Goal: Task Accomplishment & Management: Manage account settings

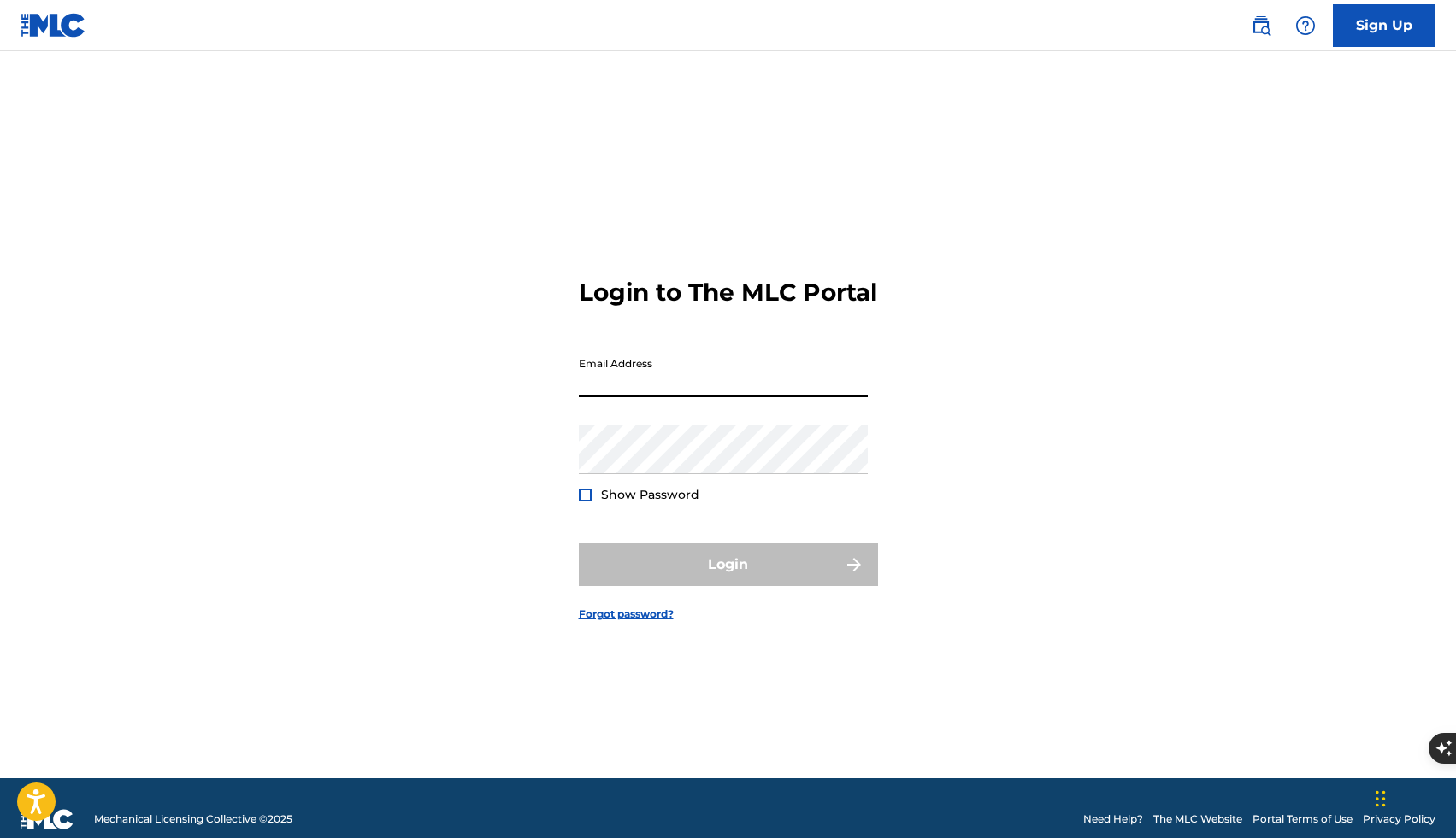
click at [744, 397] on input "Email Address" at bounding box center [724, 373] width 289 height 49
type input "[EMAIL_ADDRESS][DOMAIN_NAME]"
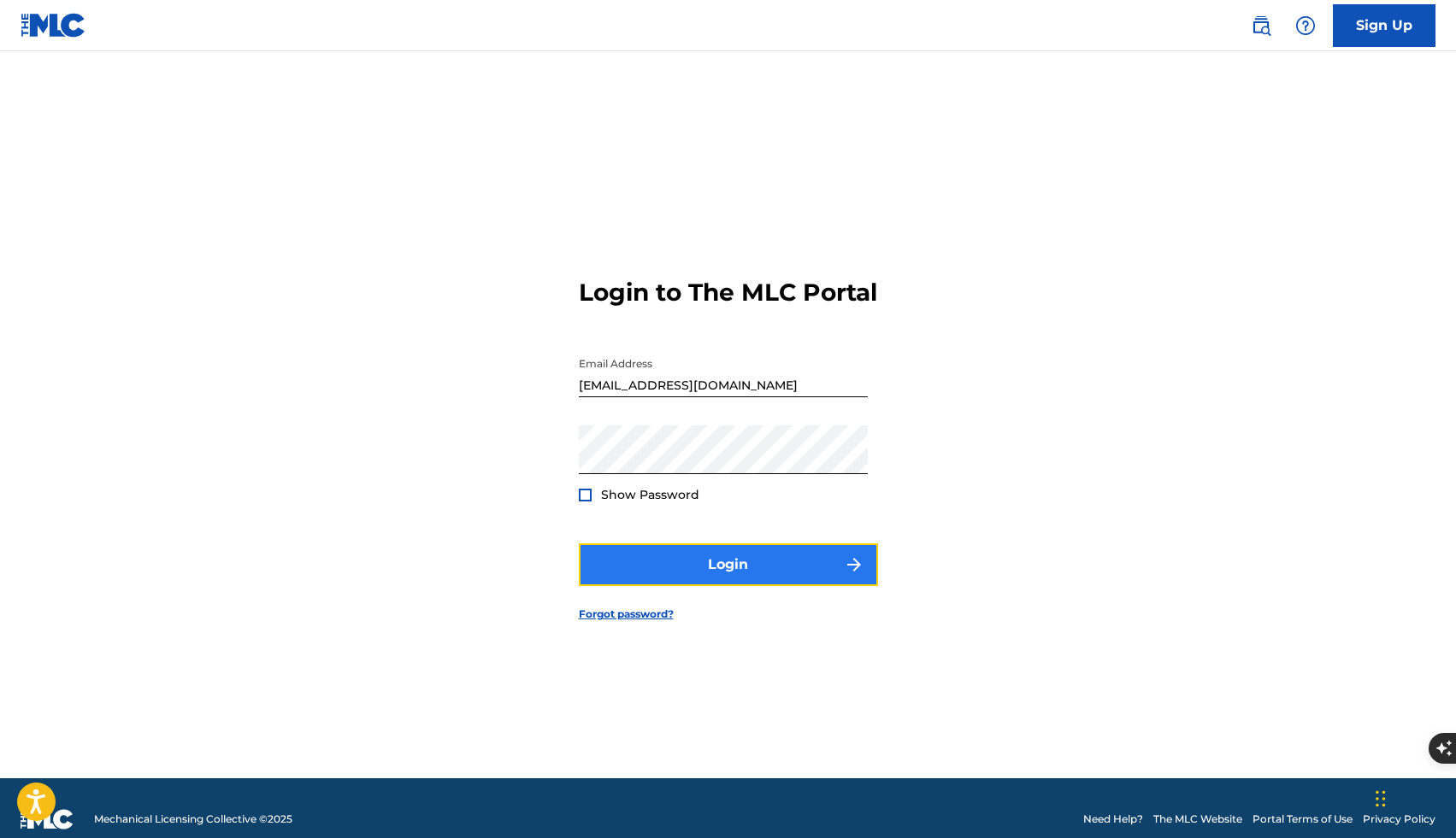
click at [738, 574] on button "Login" at bounding box center [728, 565] width 299 height 42
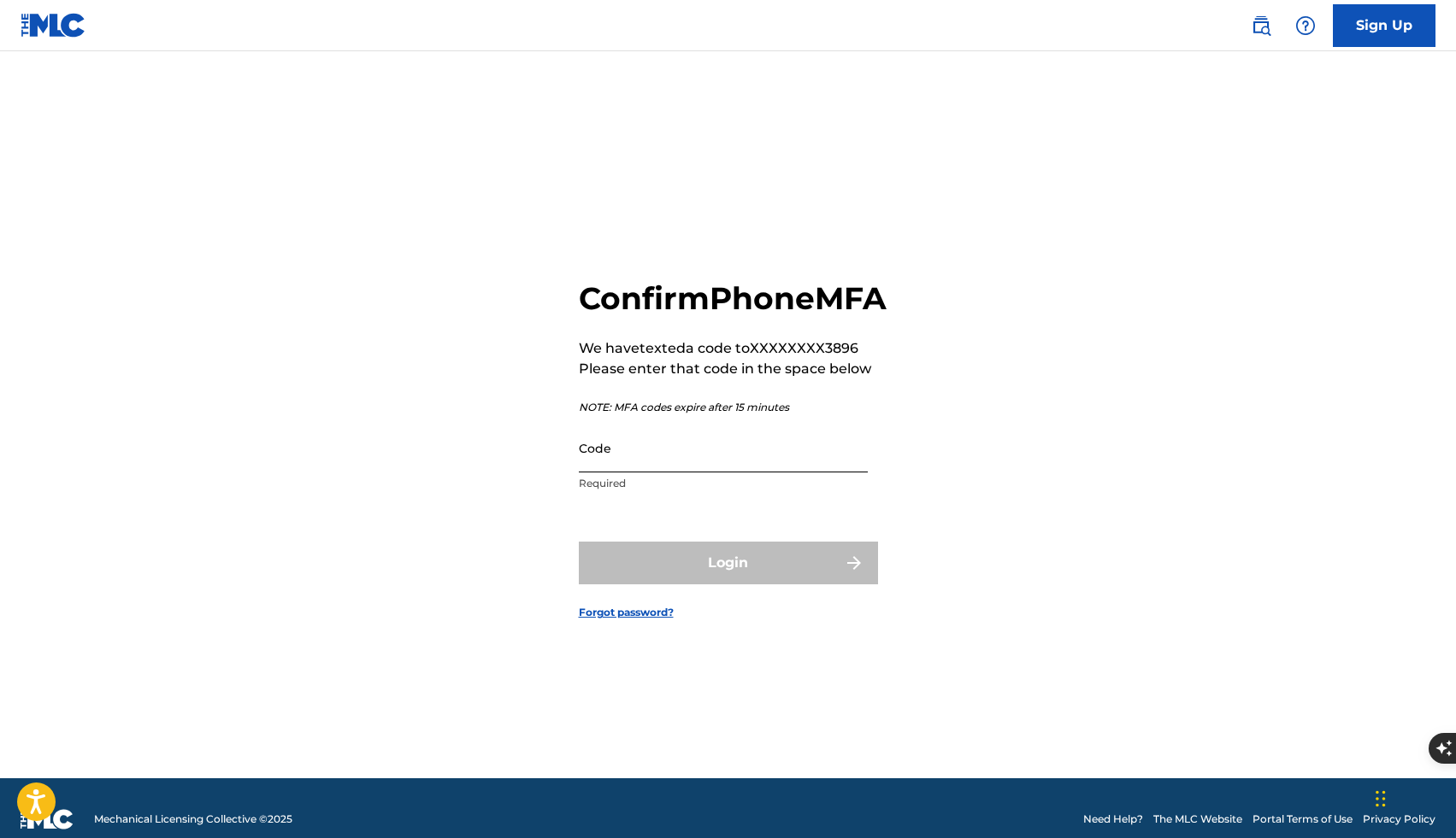
click at [815, 464] on input "Code" at bounding box center [724, 448] width 289 height 49
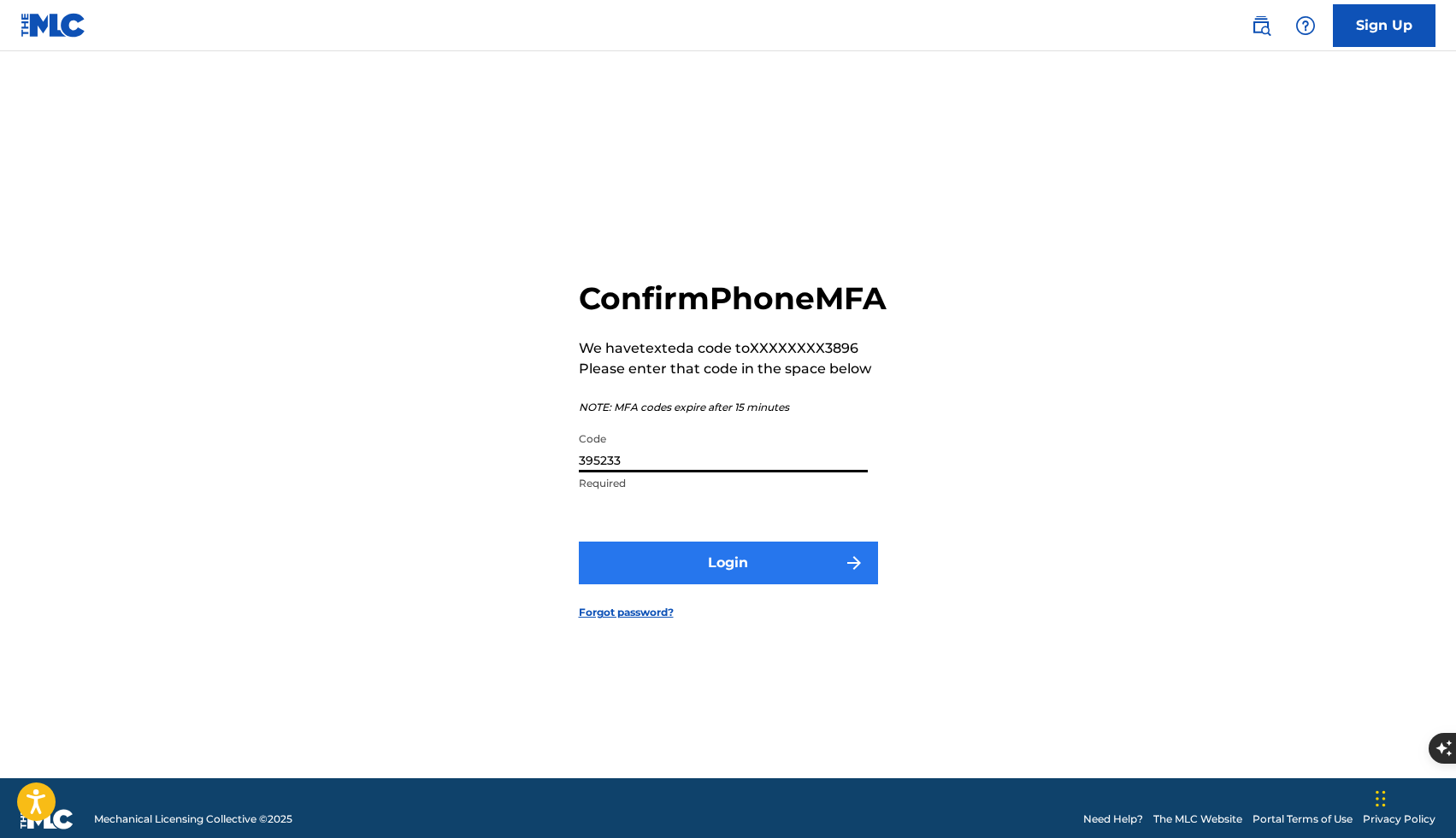
type input "395233"
click at [799, 571] on button "Login" at bounding box center [728, 563] width 299 height 42
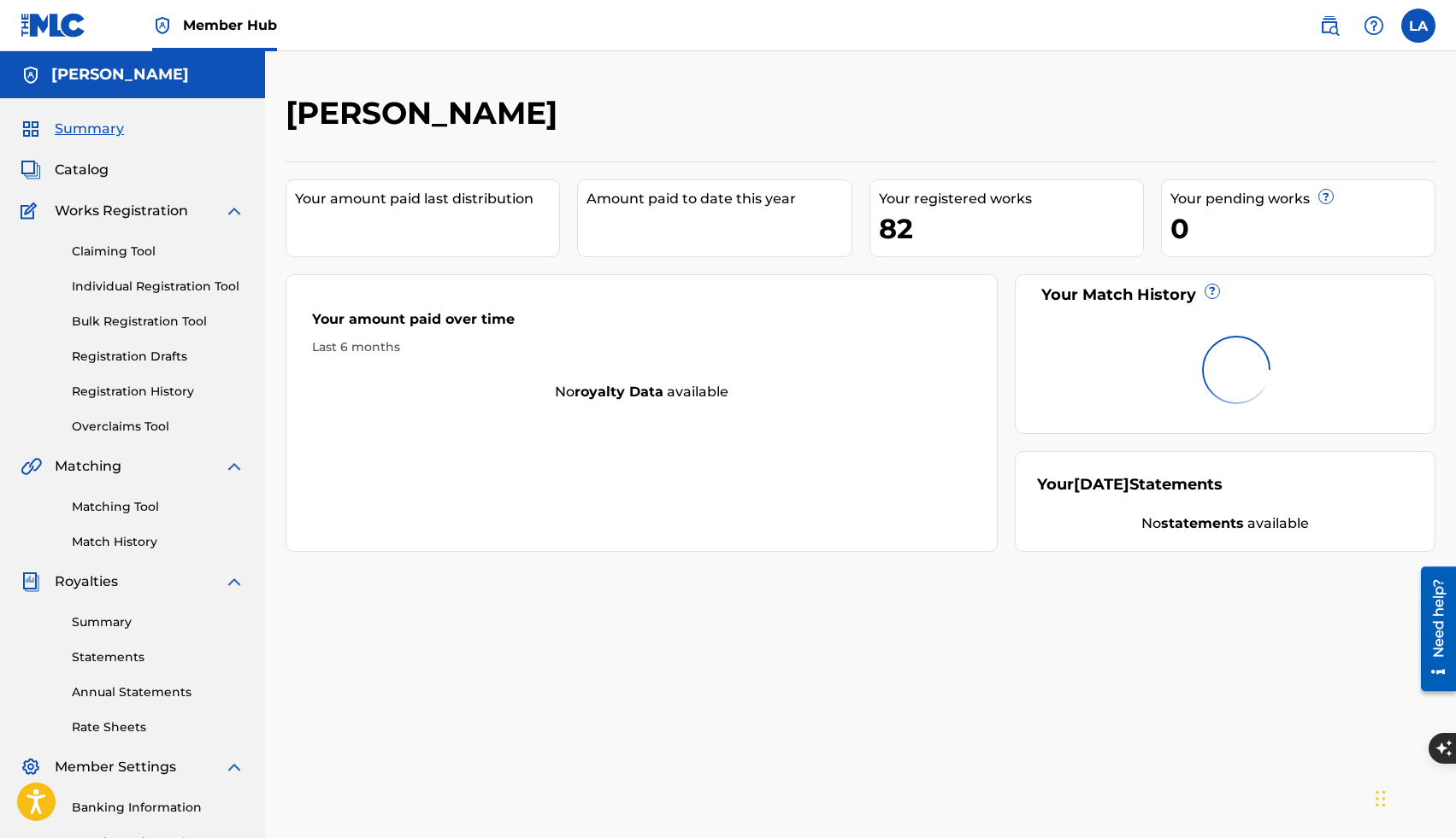
click at [946, 209] on div "82" at bounding box center [1011, 229] width 264 height 39
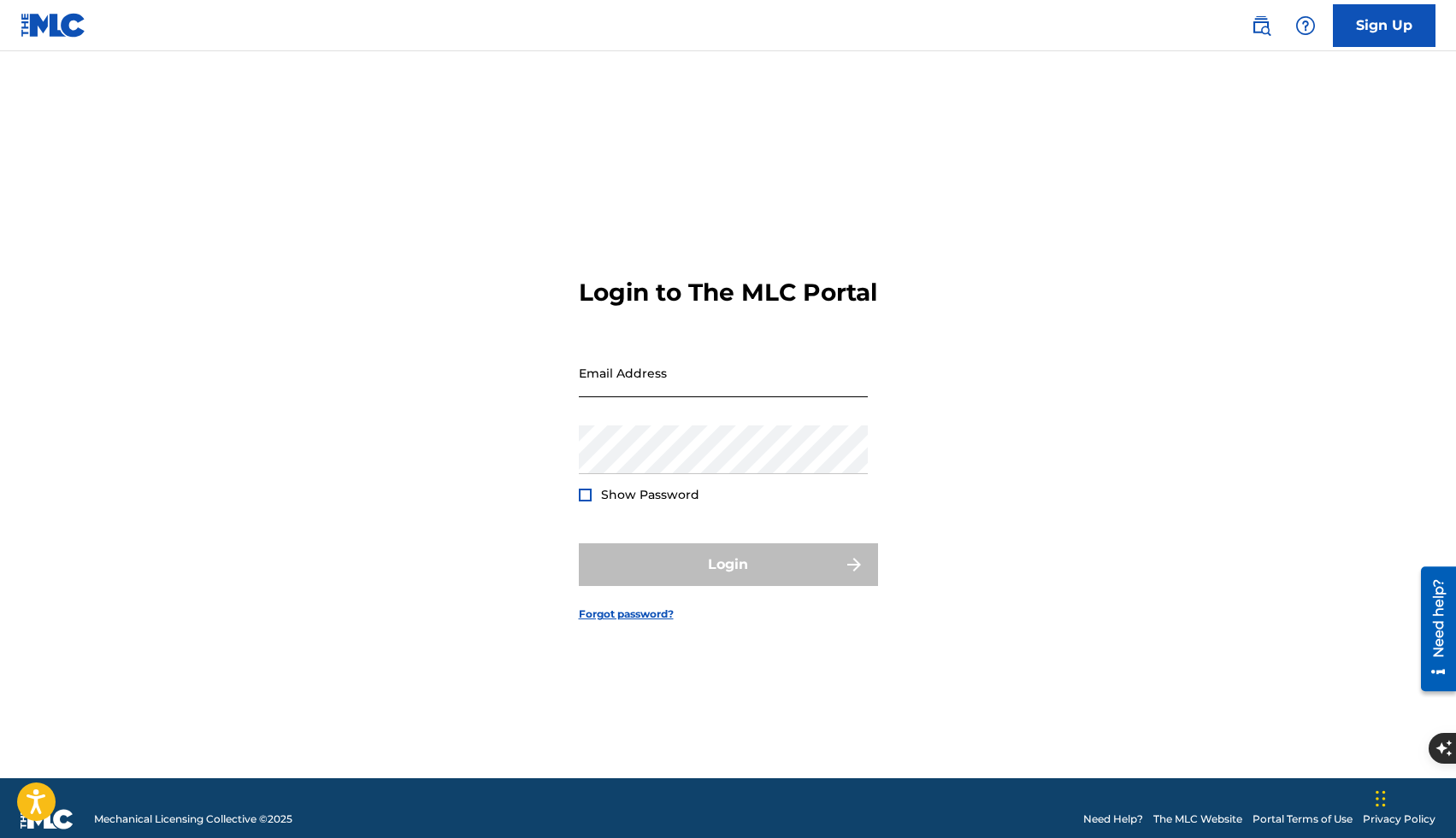
click at [687, 387] on input "Email Address" at bounding box center [724, 373] width 289 height 49
type input "[EMAIL_ADDRESS][DOMAIN_NAME]"
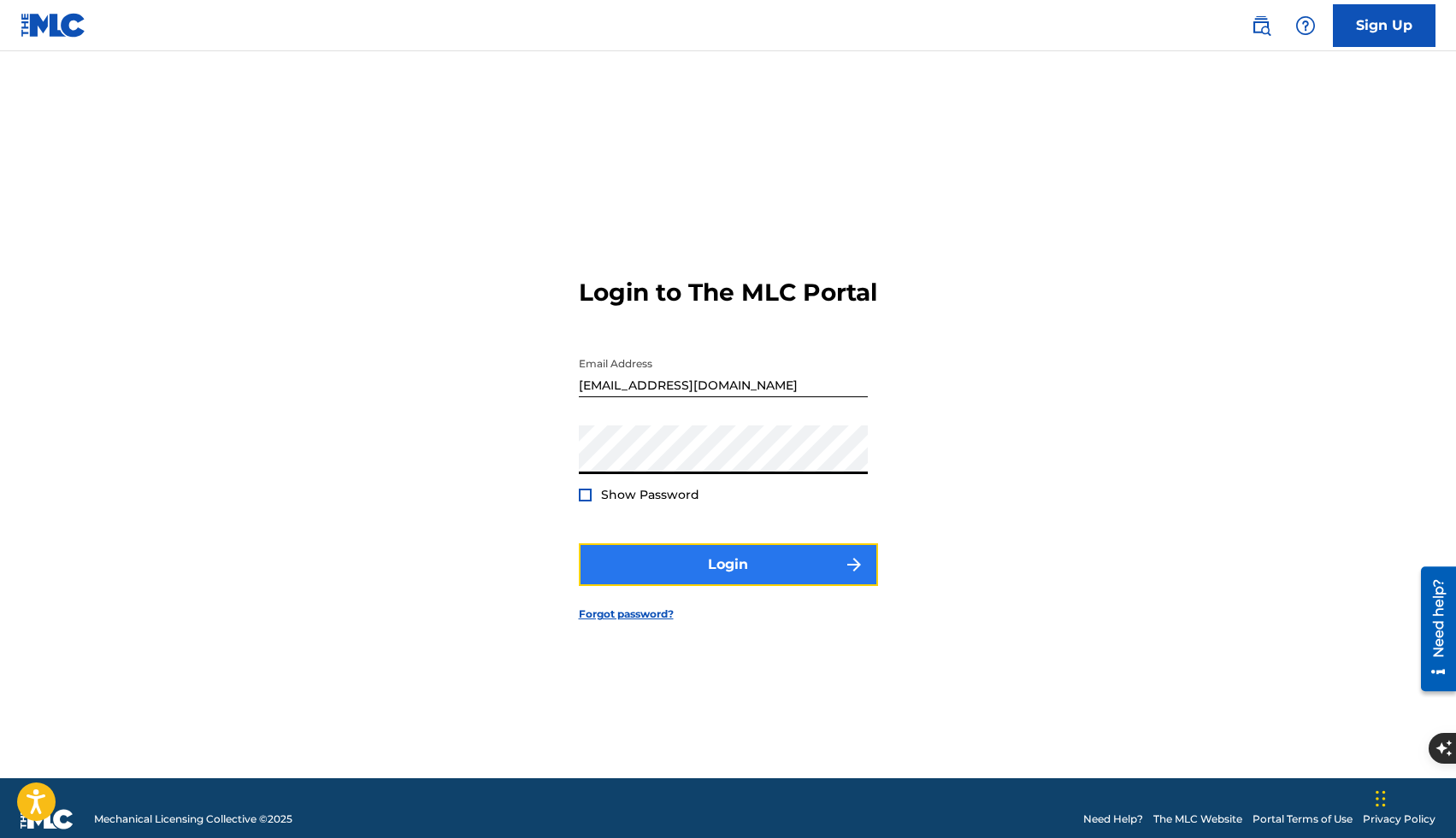
click at [672, 567] on button "Login" at bounding box center [728, 565] width 299 height 42
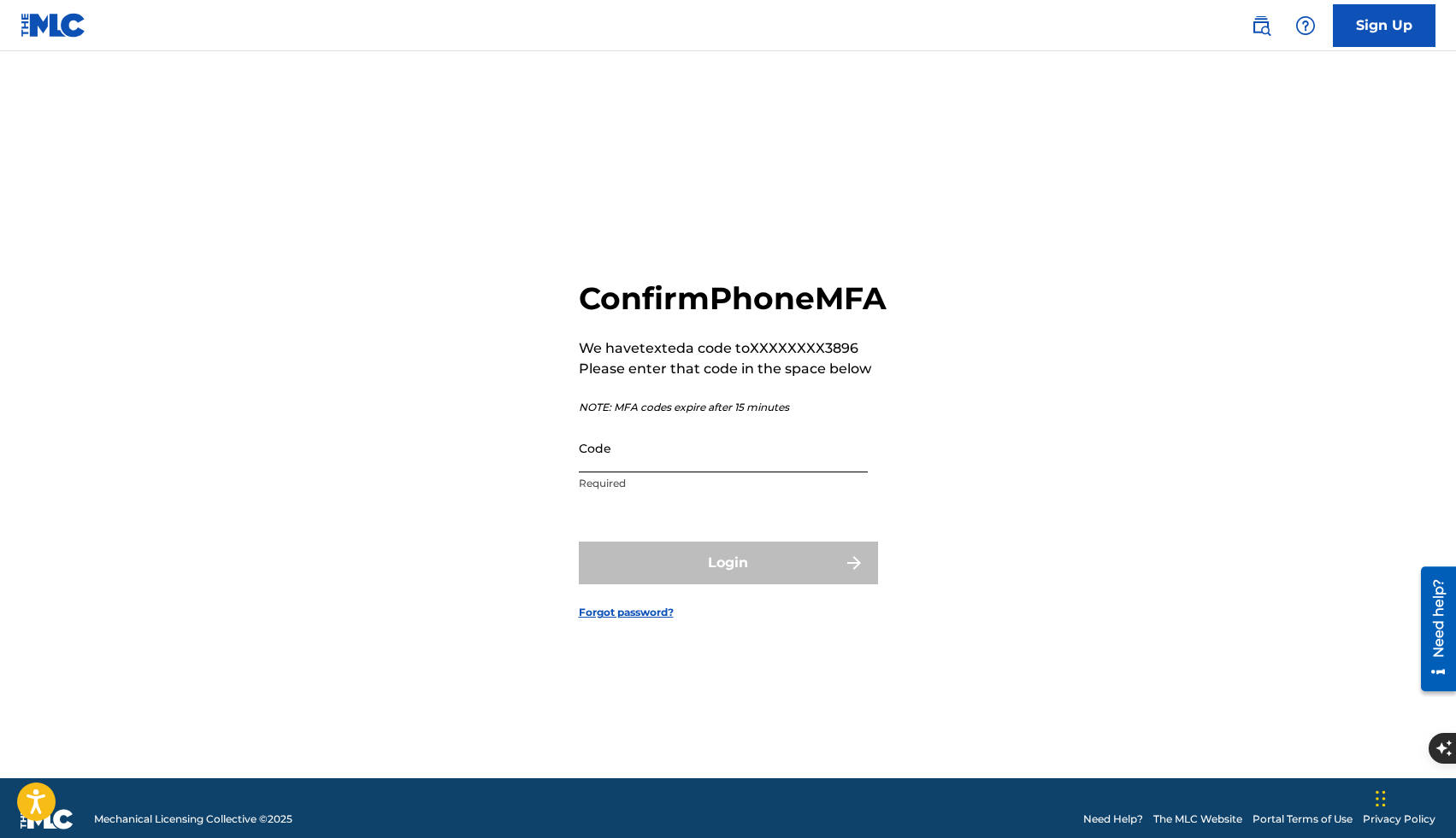
click at [778, 473] on input "Code" at bounding box center [724, 448] width 289 height 49
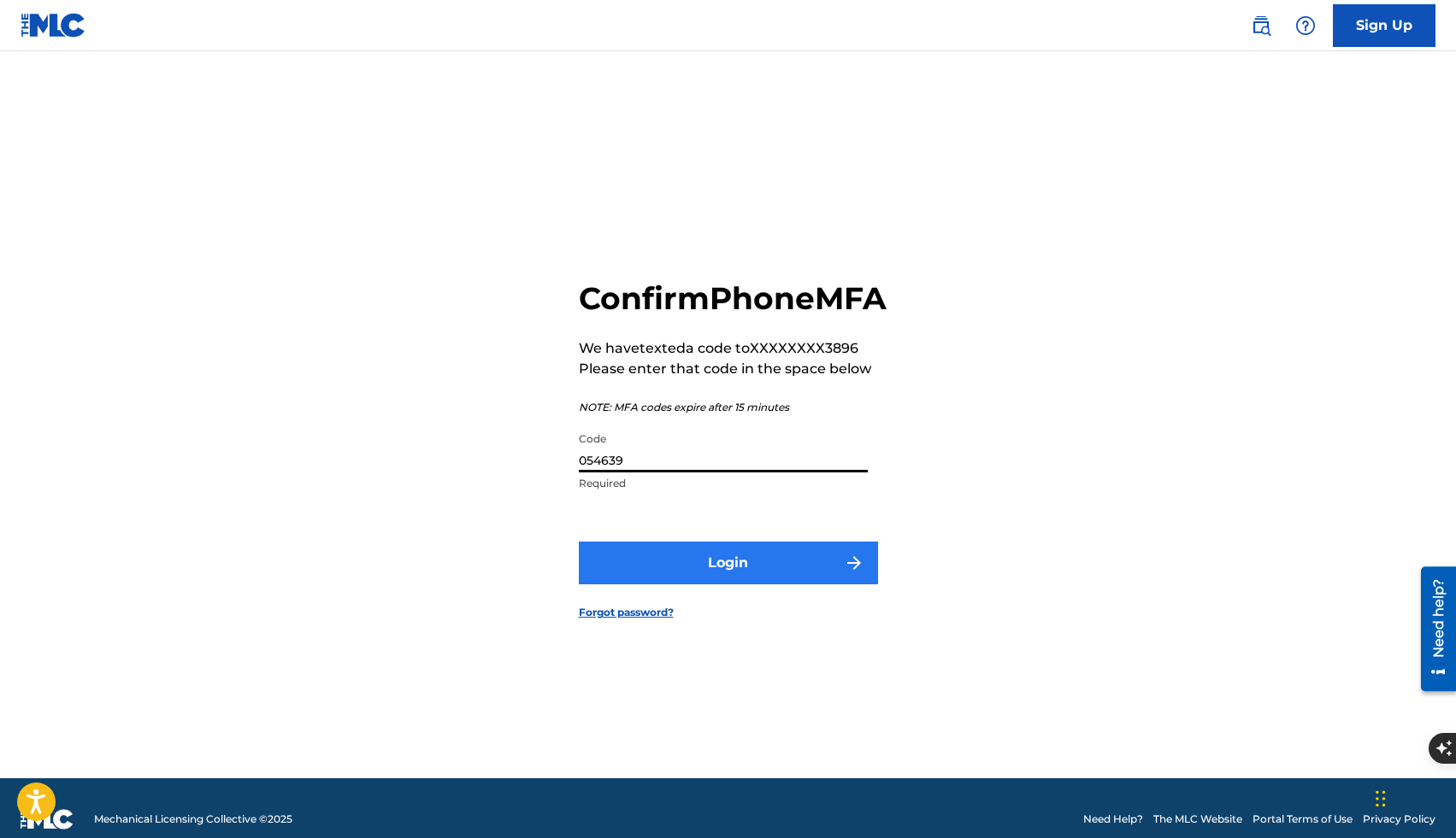
type input "054639"
click at [797, 584] on button "Login" at bounding box center [728, 563] width 299 height 42
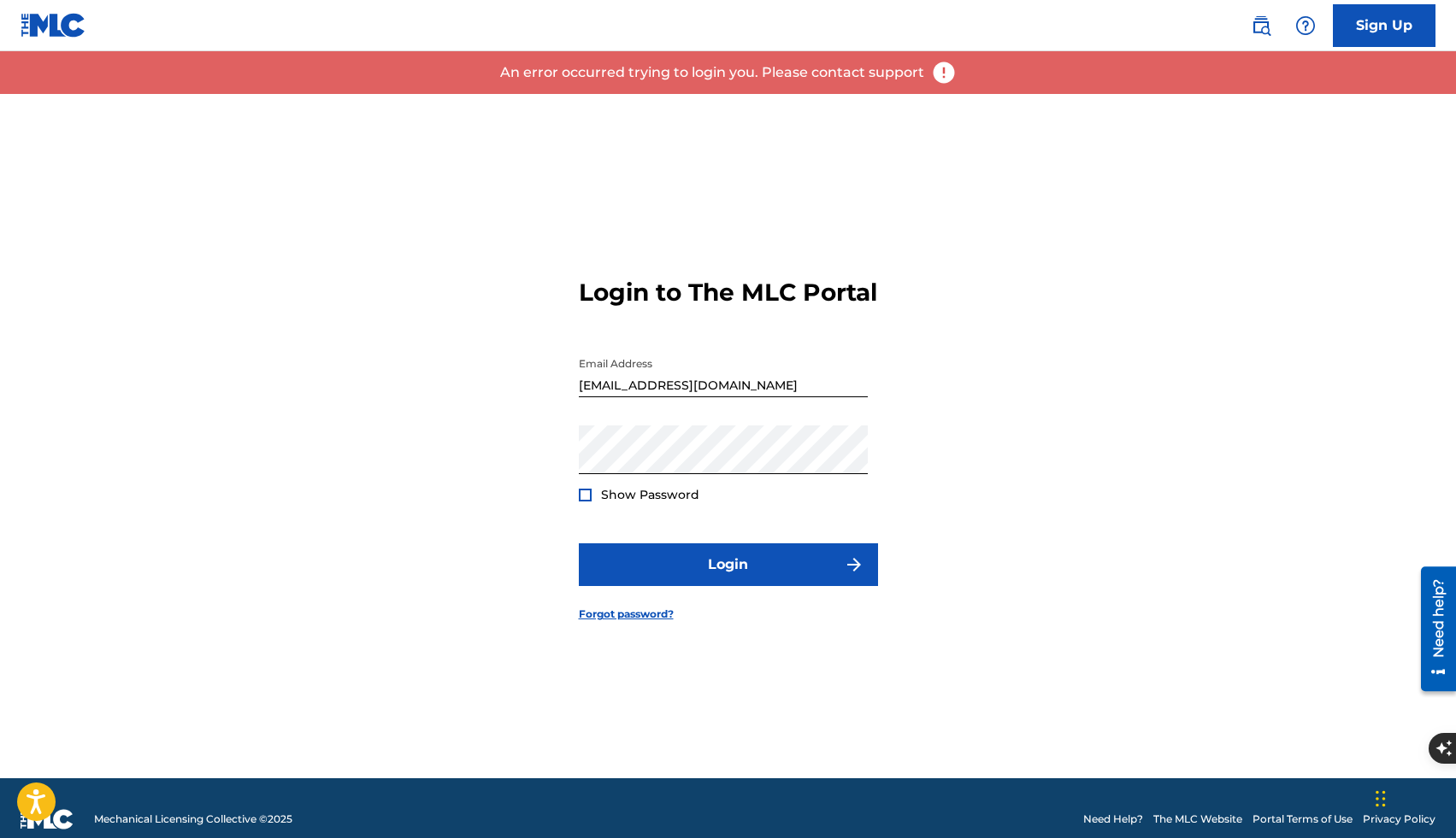
click at [585, 501] on div at bounding box center [585, 495] width 13 height 13
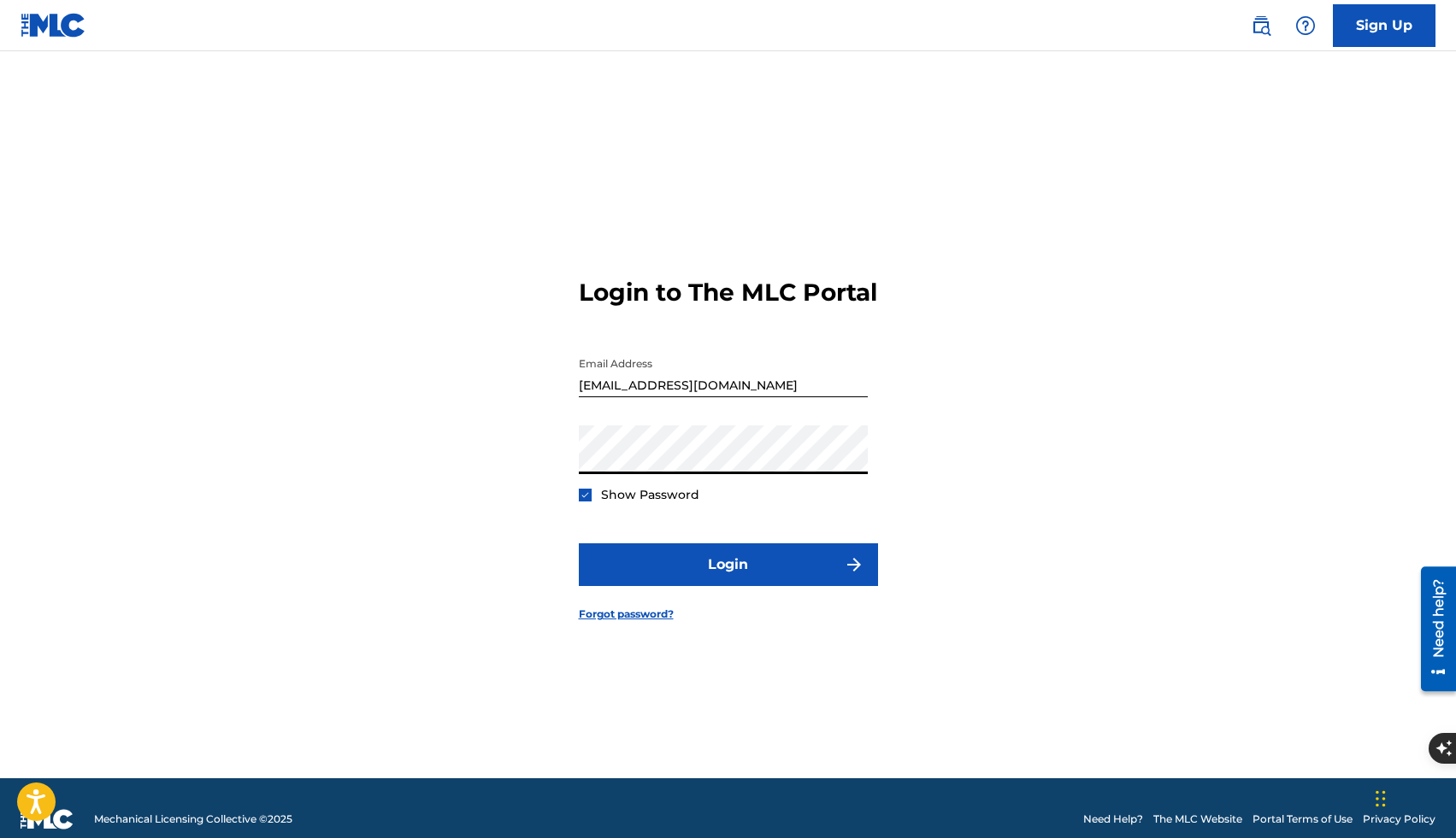
click at [541, 475] on div "Login to The MLC Portal Email Address divinegoddess@thegoddesskey.com Password …" at bounding box center [728, 436] width 1197 height 685
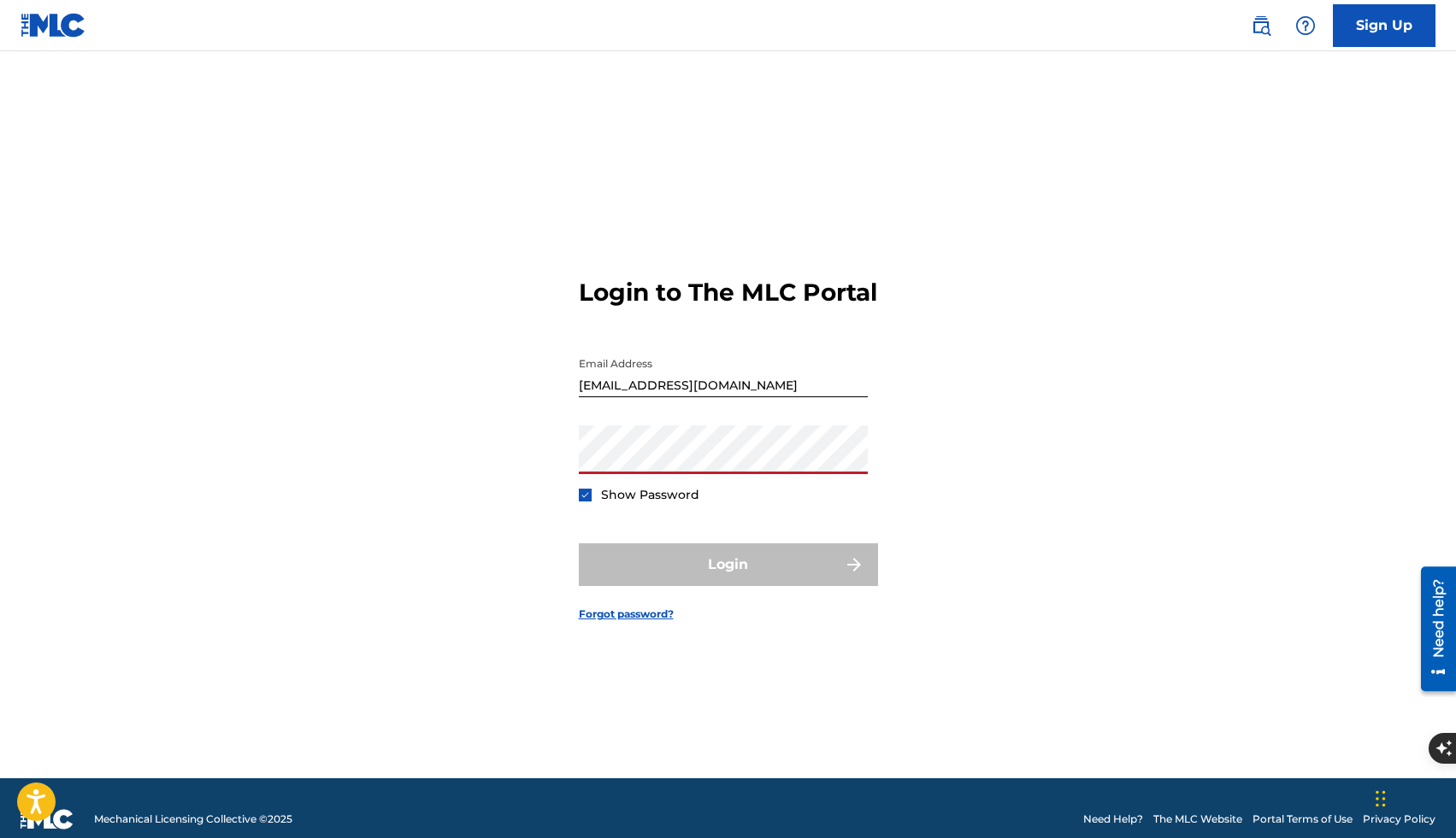
click at [805, 397] on input "[EMAIL_ADDRESS][DOMAIN_NAME]" at bounding box center [724, 373] width 289 height 49
click at [623, 622] on link "Forgot password?" at bounding box center [626, 614] width 95 height 15
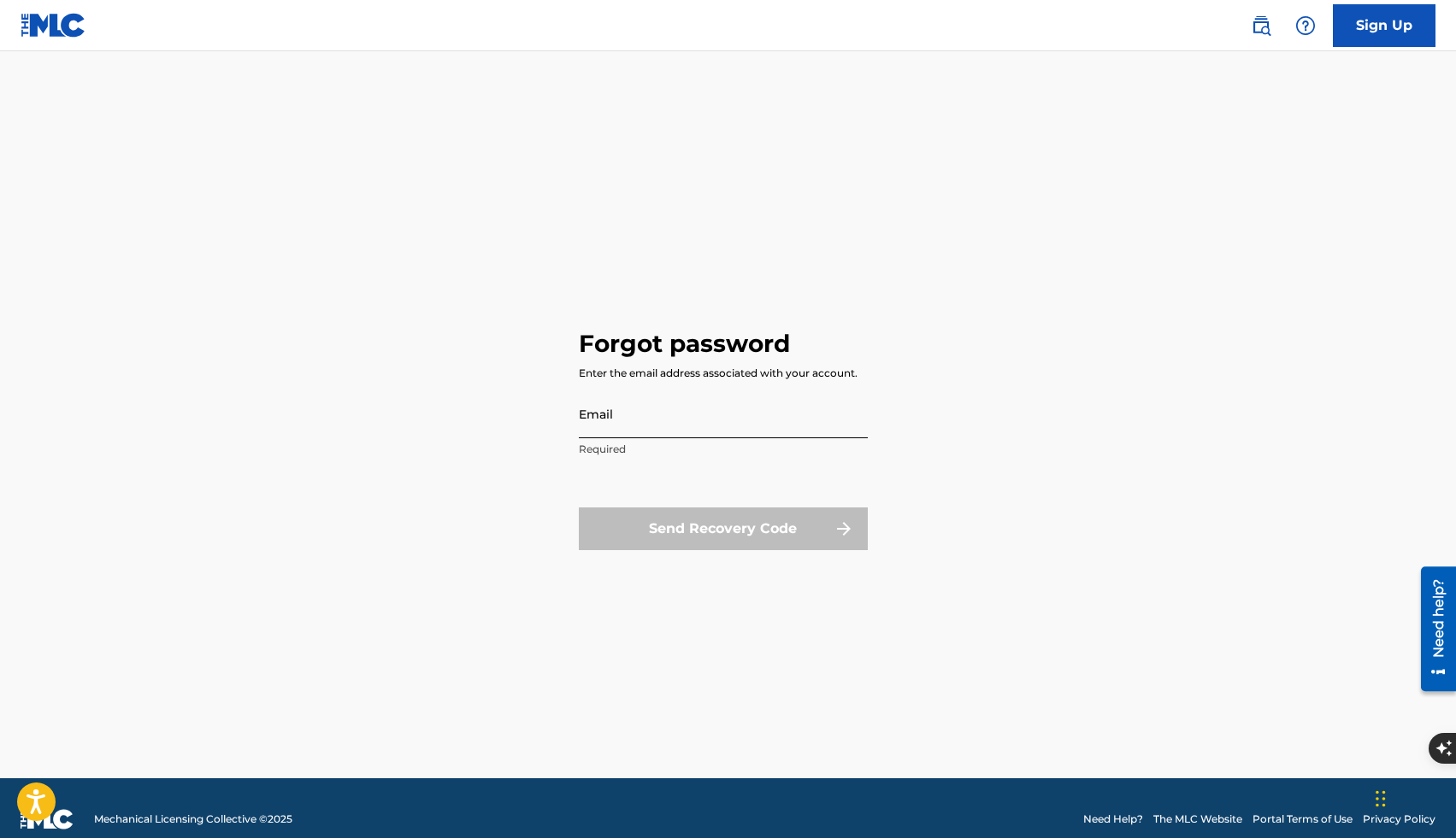
click at [627, 428] on input "Email" at bounding box center [724, 414] width 289 height 49
type input "[EMAIL_ADDRESS][DOMAIN_NAME]"
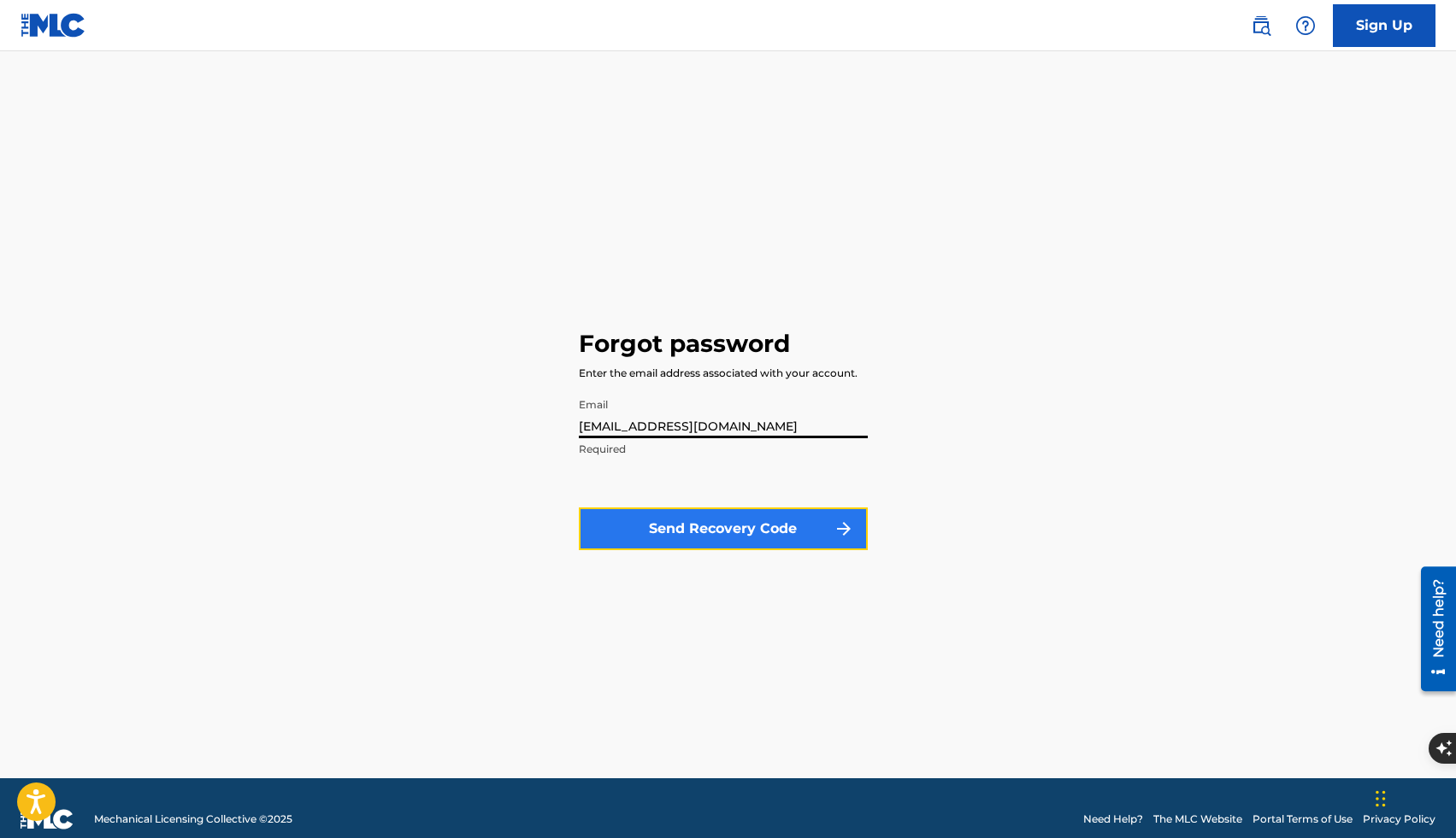
click at [731, 531] on button "Send Recovery Code" at bounding box center [724, 528] width 289 height 42
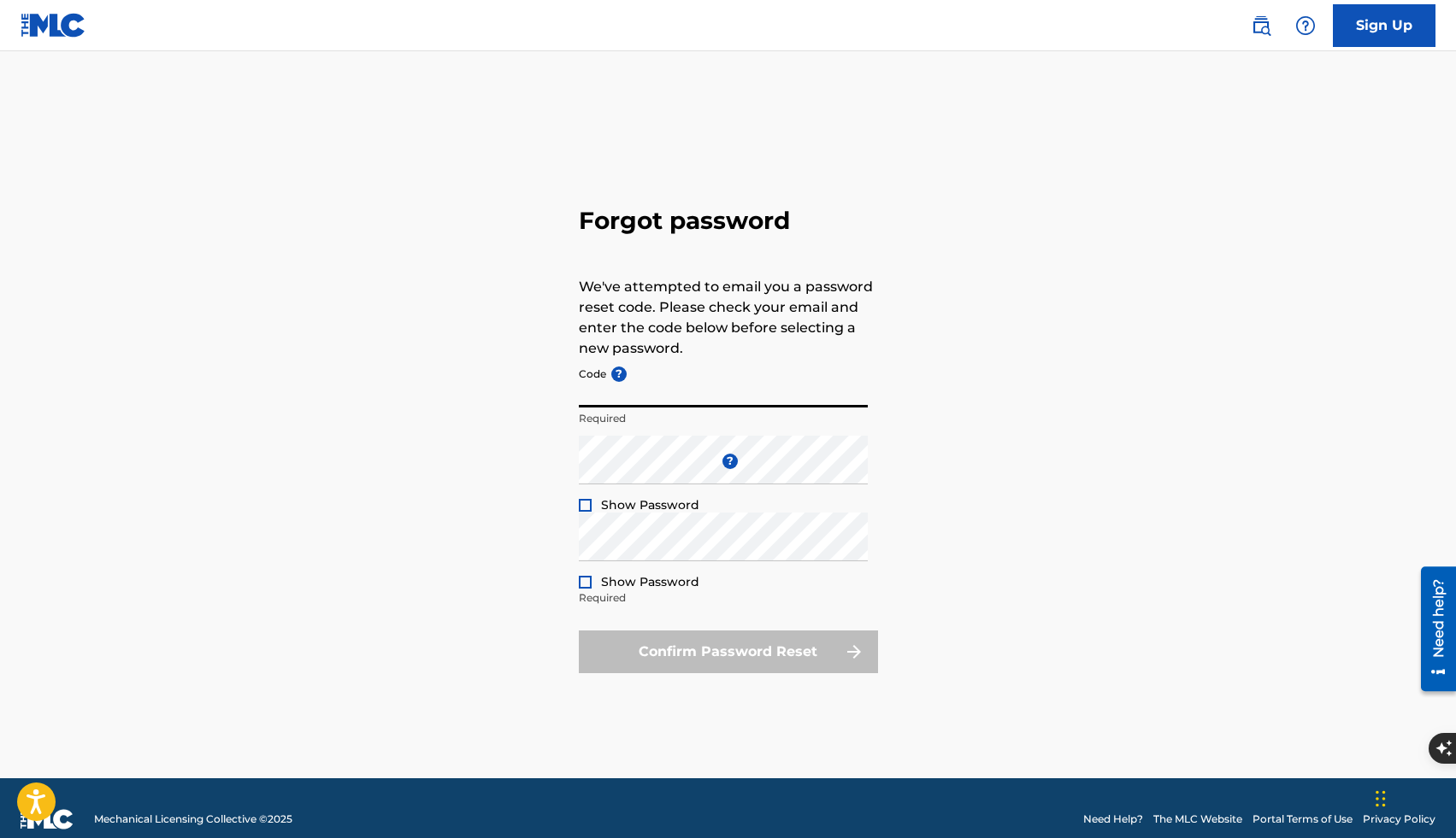
click at [647, 380] on input "Code ?" at bounding box center [724, 383] width 289 height 49
paste input "FP_05ceb48bdc88d5709c1f7fc19c28"
type input "FP_05ceb48bdc88d5709c1f7fc19c28"
click at [582, 503] on div at bounding box center [585, 505] width 13 height 13
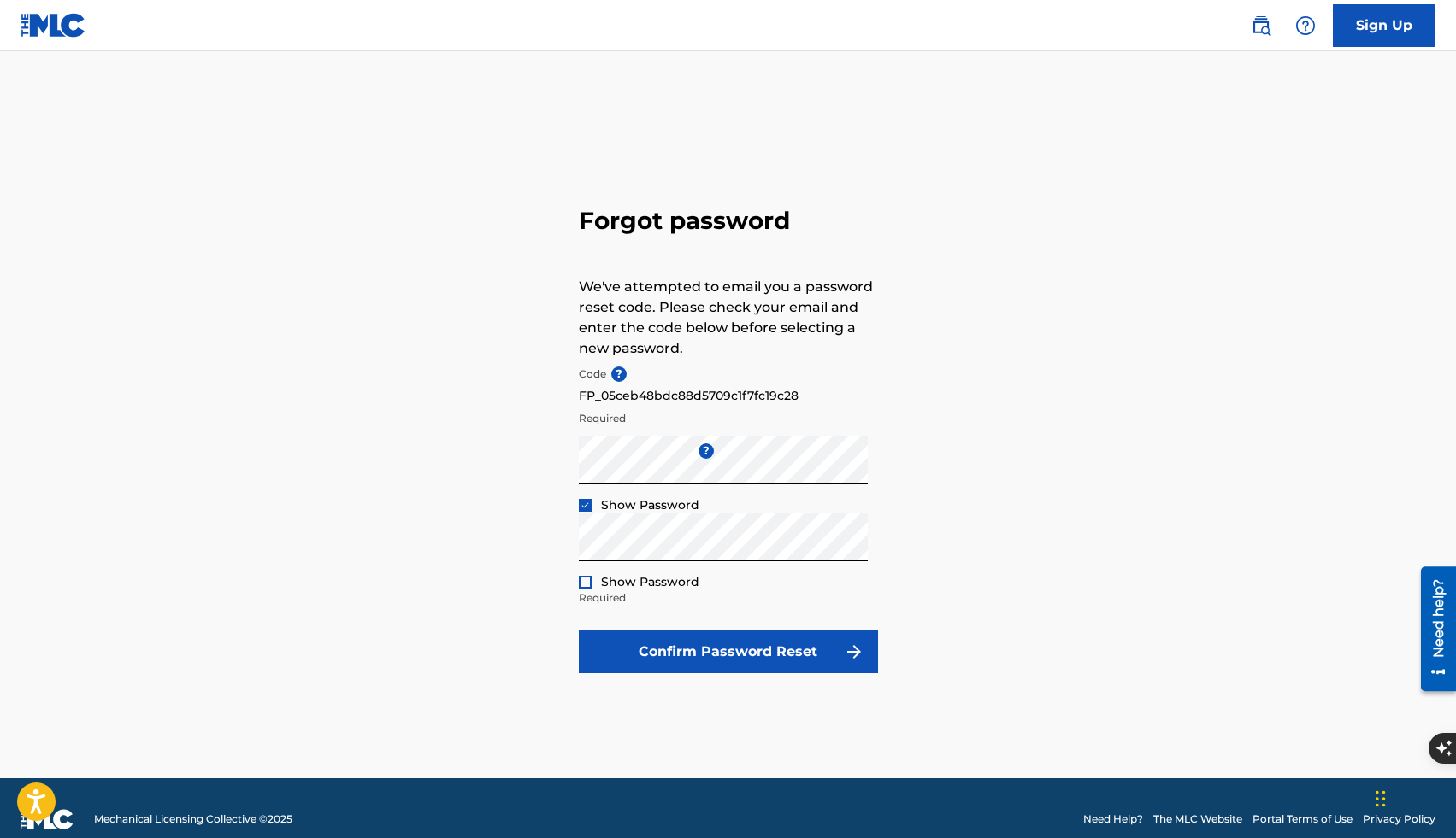
click at [587, 581] on div at bounding box center [585, 581] width 13 height 13
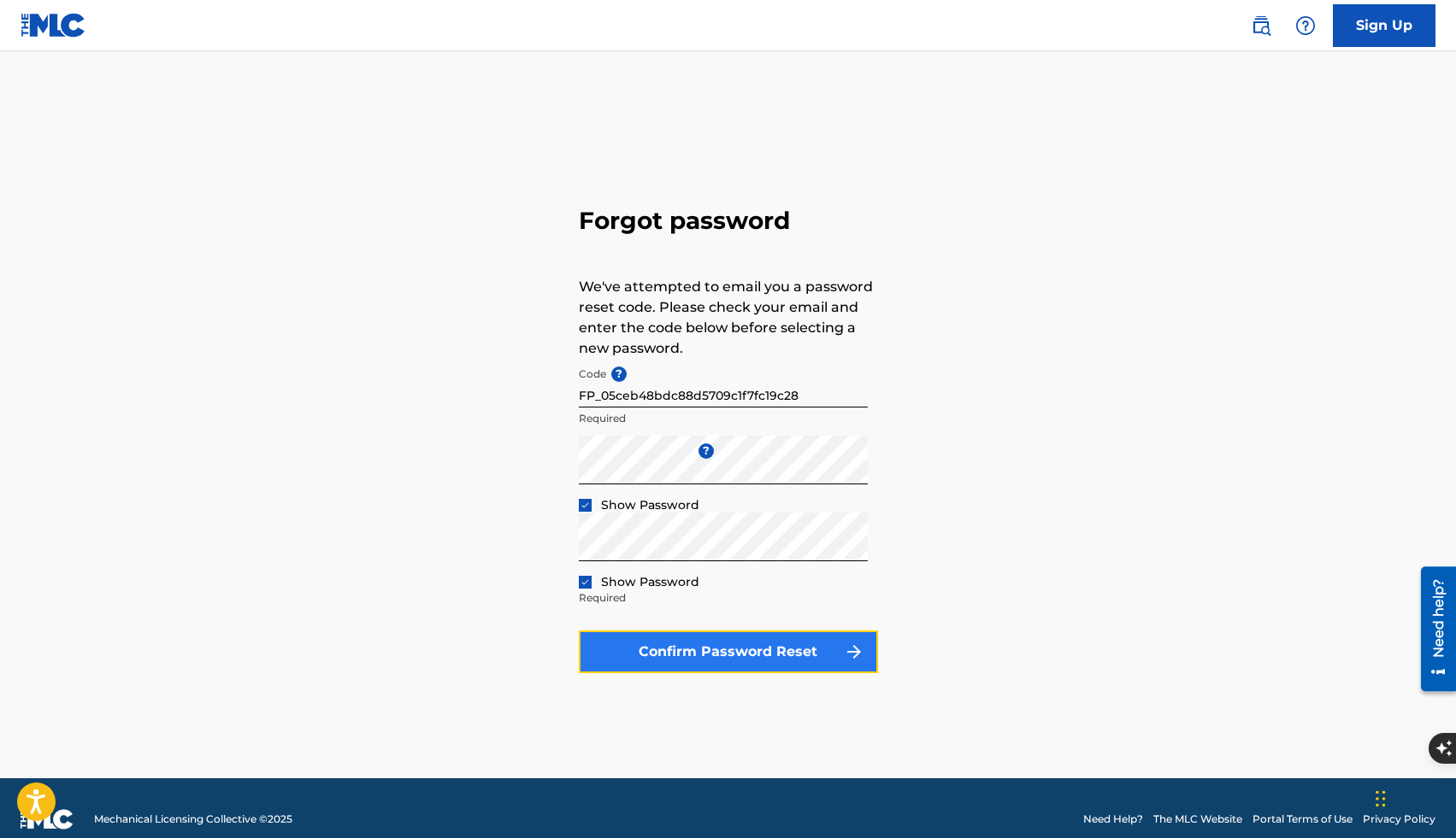
click at [693, 660] on button "Confirm Password Reset" at bounding box center [728, 652] width 299 height 42
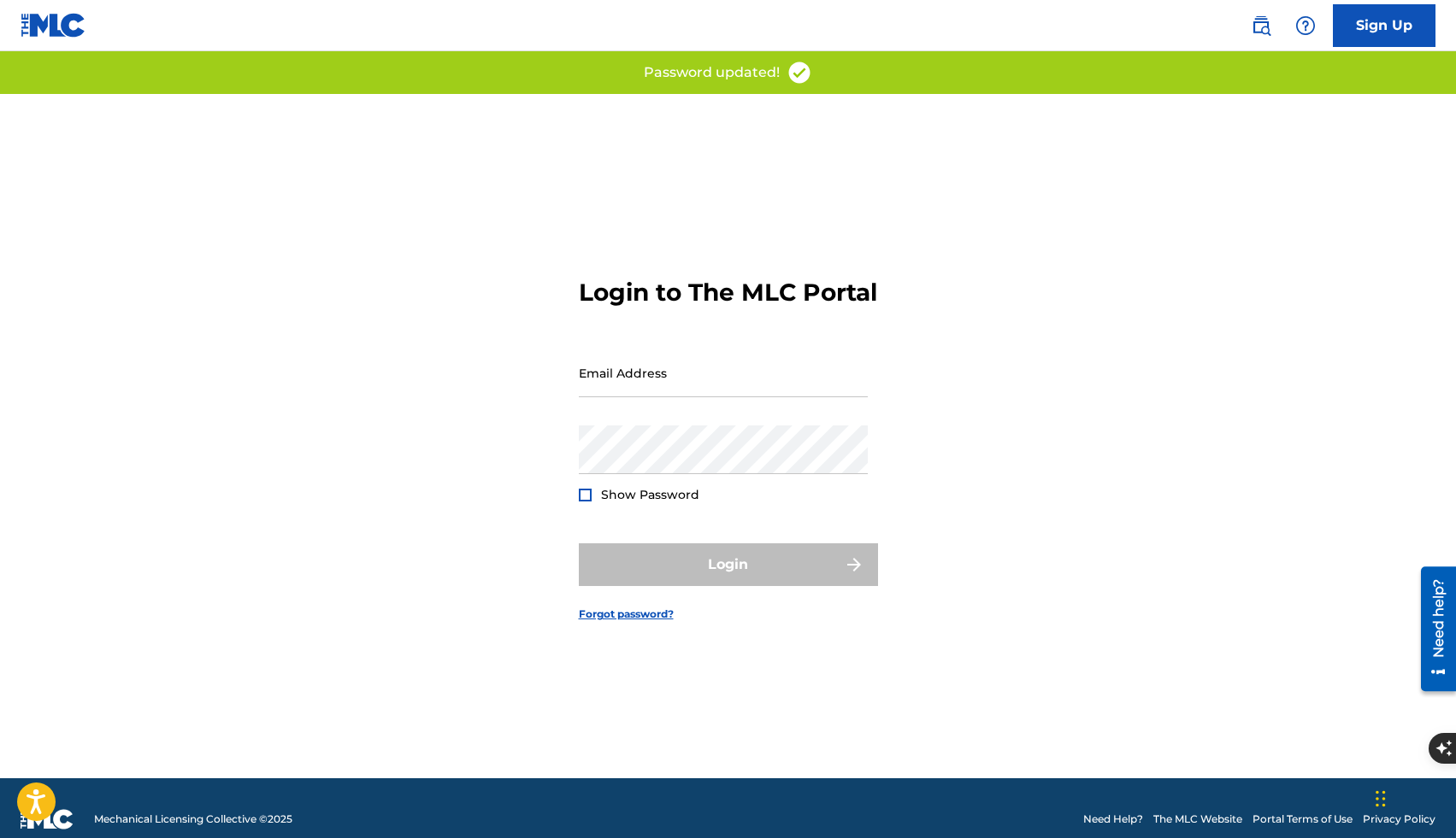
click at [738, 576] on div "Login" at bounding box center [728, 565] width 299 height 42
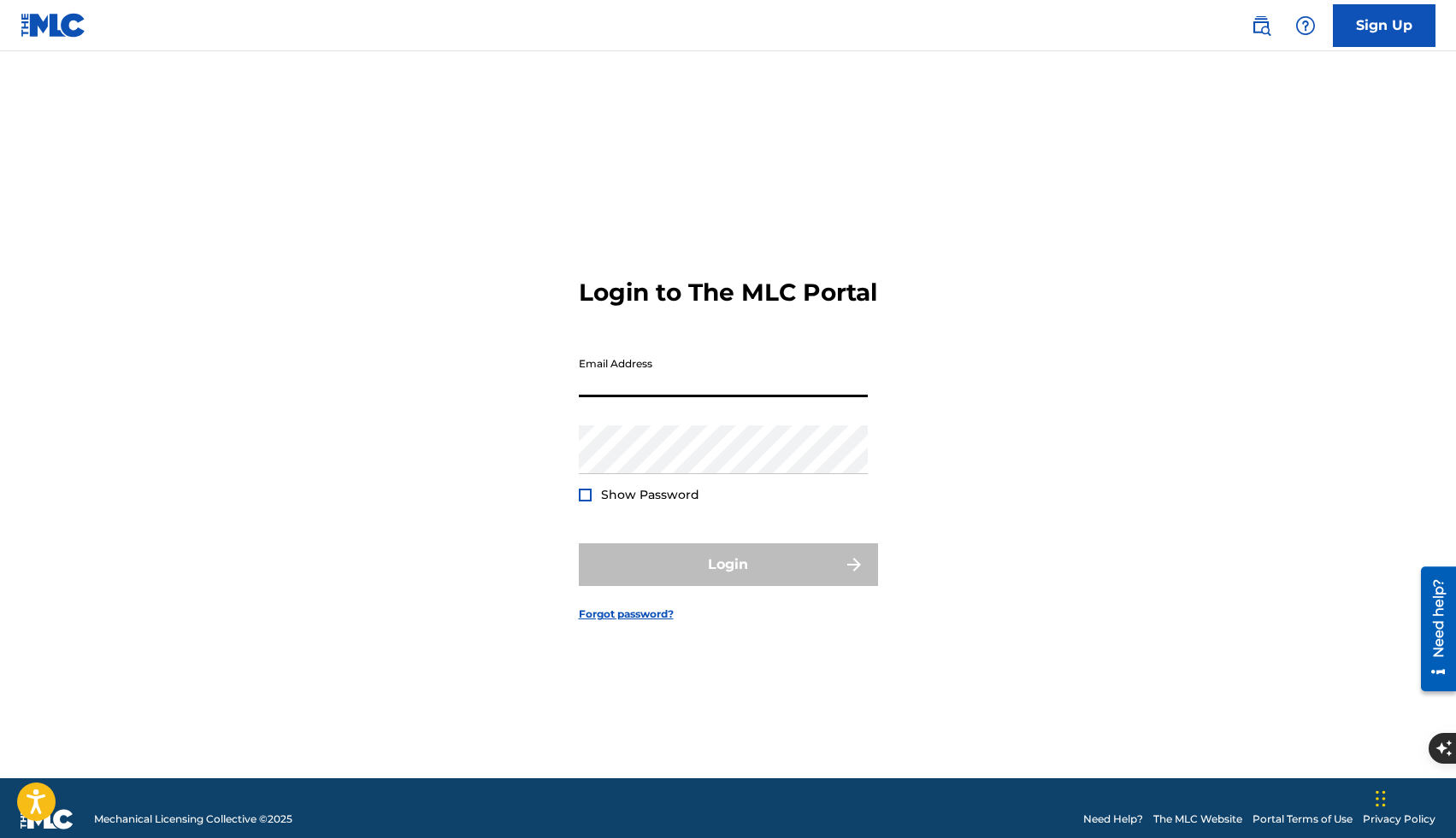
click at [729, 394] on input "Email Address" at bounding box center [724, 373] width 289 height 49
type input "[EMAIL_ADDRESS][DOMAIN_NAME]"
click at [695, 491] on div "Password Show Password" at bounding box center [724, 464] width 289 height 77
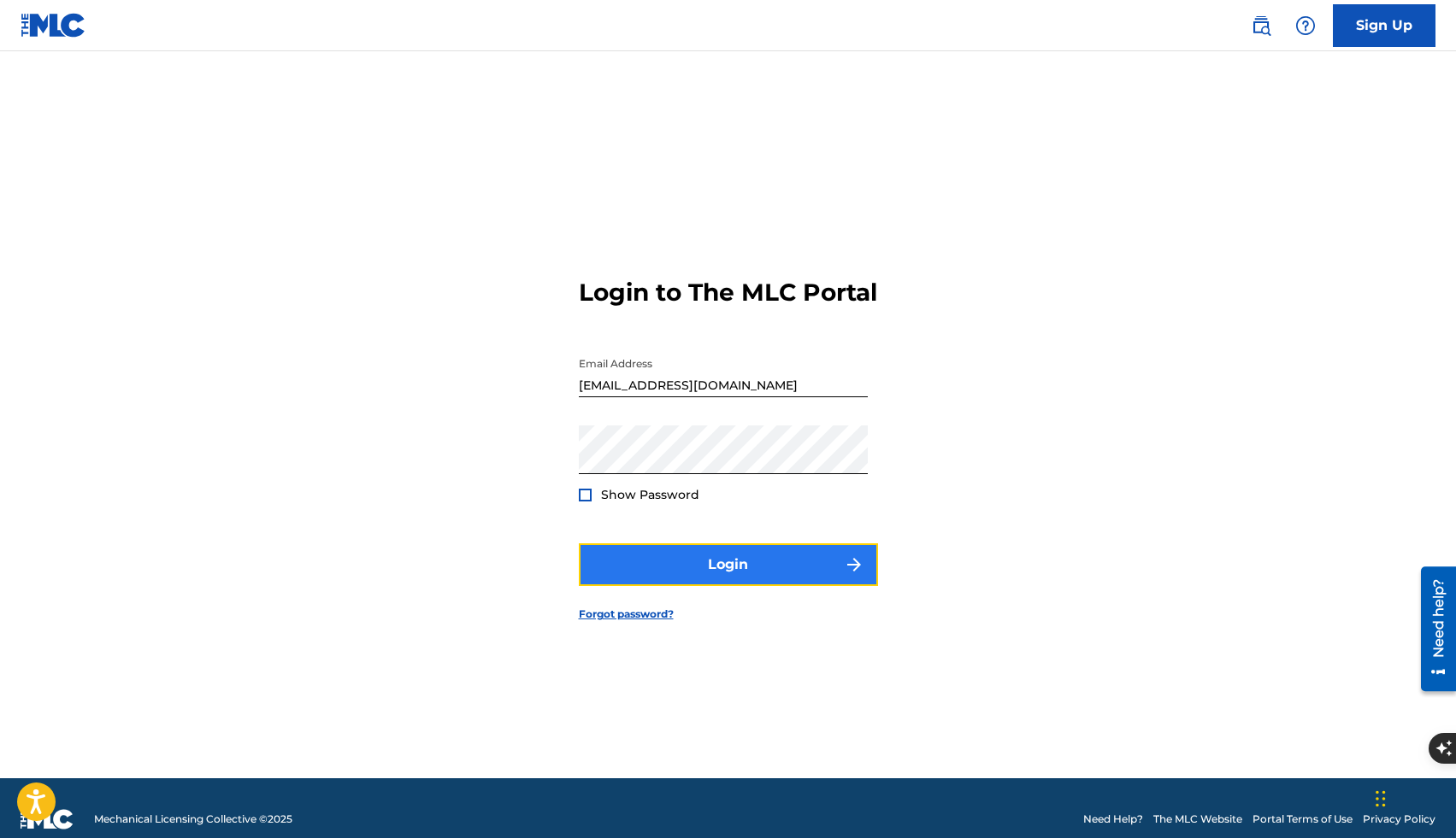
click at [740, 586] on button "Login" at bounding box center [728, 565] width 299 height 42
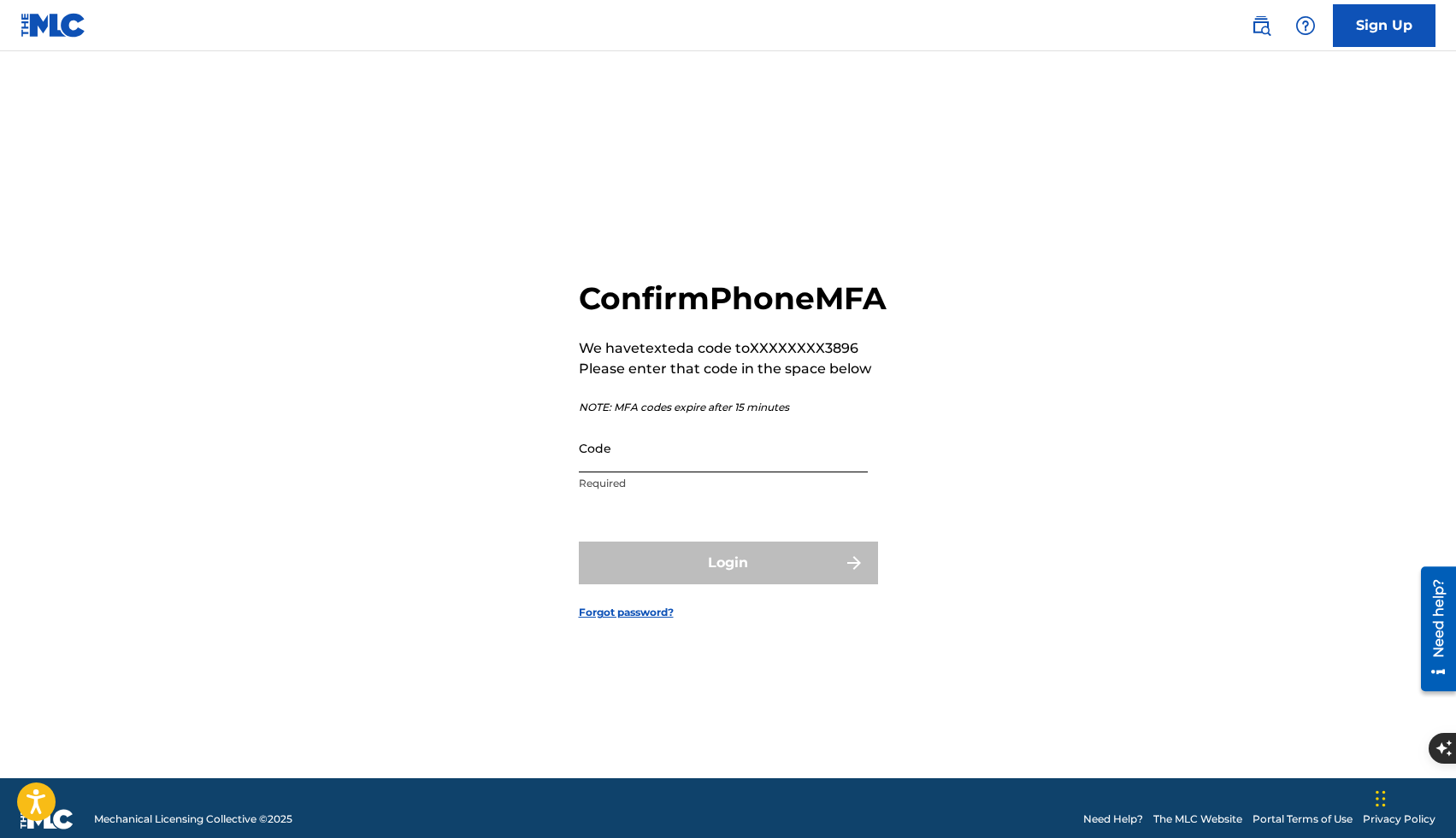
click at [818, 473] on input "Code" at bounding box center [724, 448] width 289 height 49
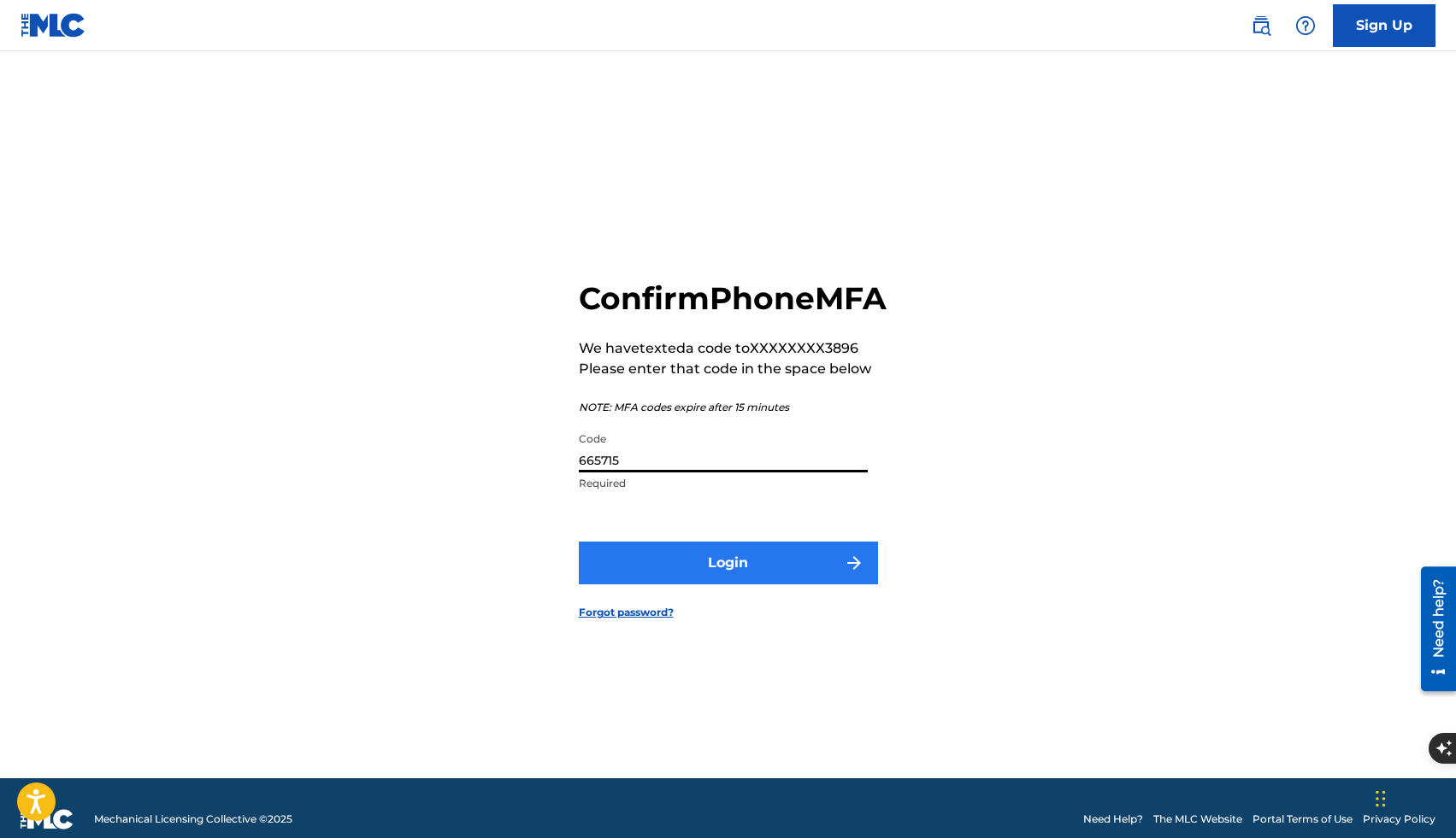
type input "665715"
click at [811, 584] on button "Login" at bounding box center [728, 563] width 299 height 42
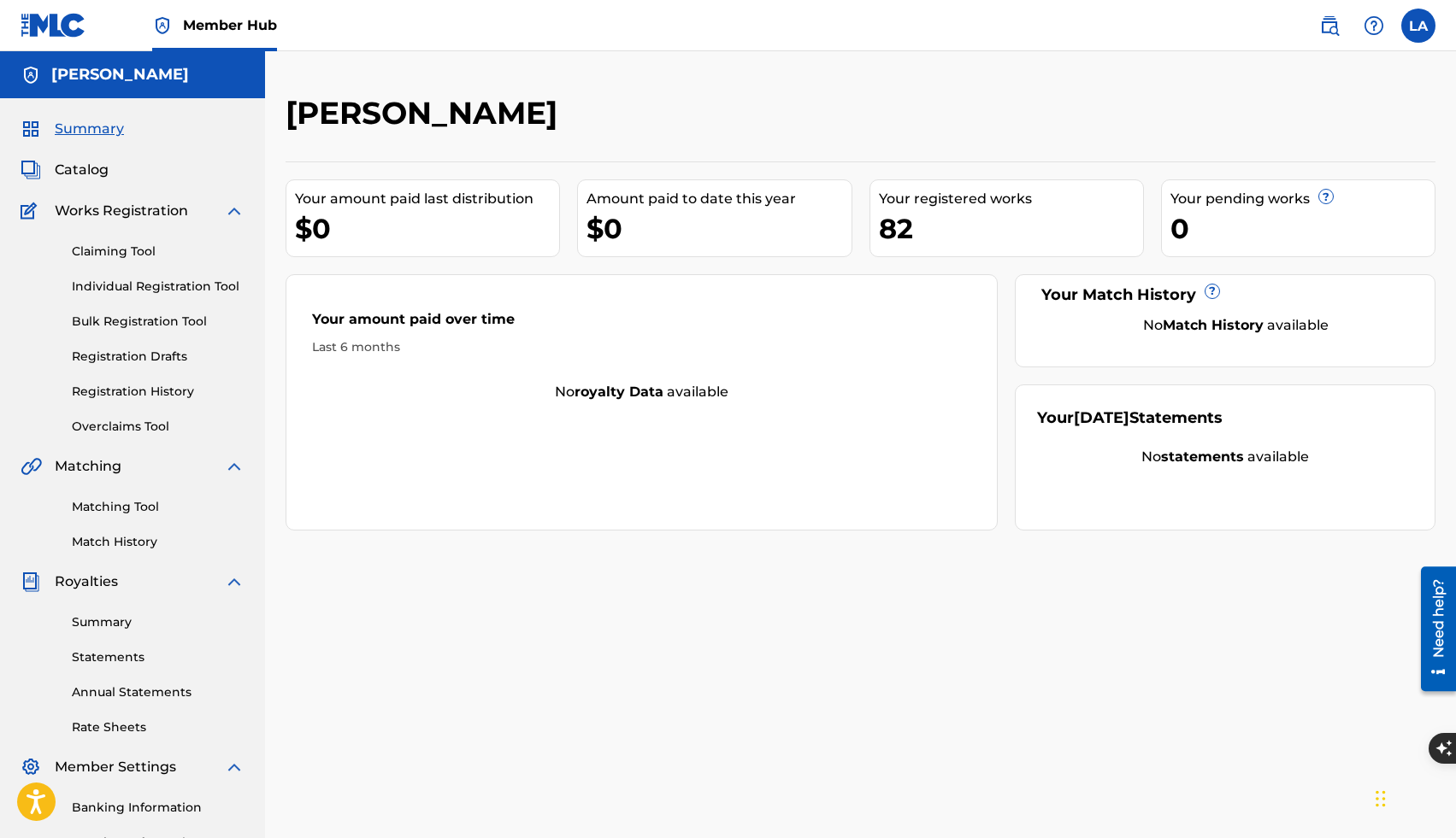
click at [901, 230] on div "82" at bounding box center [1011, 229] width 264 height 39
click at [129, 506] on link "Matching Tool" at bounding box center [157, 507] width 173 height 18
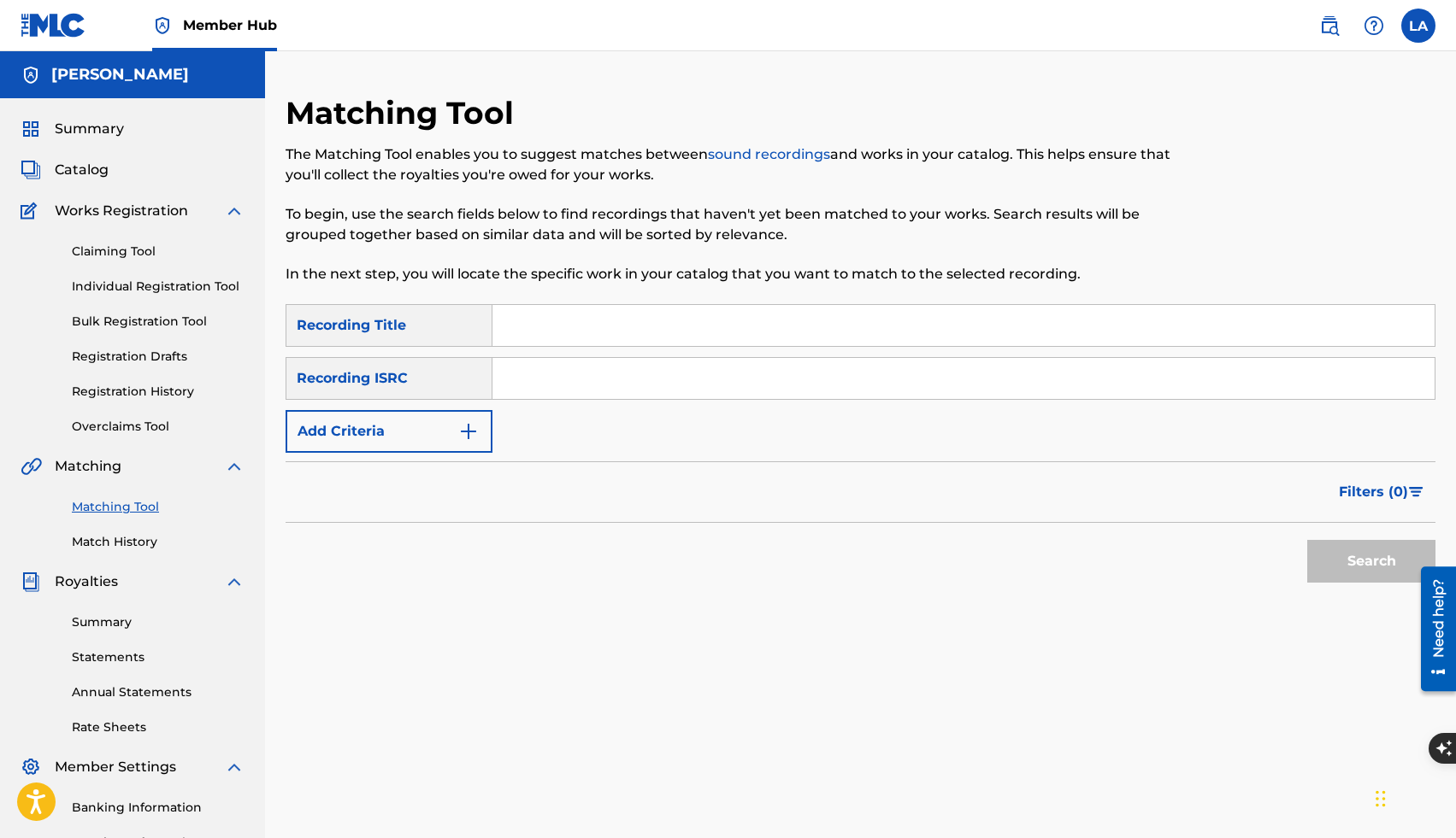
click at [124, 163] on div "Catalog" at bounding box center [132, 170] width 224 height 20
click at [123, 250] on link "Claiming Tool" at bounding box center [157, 252] width 173 height 18
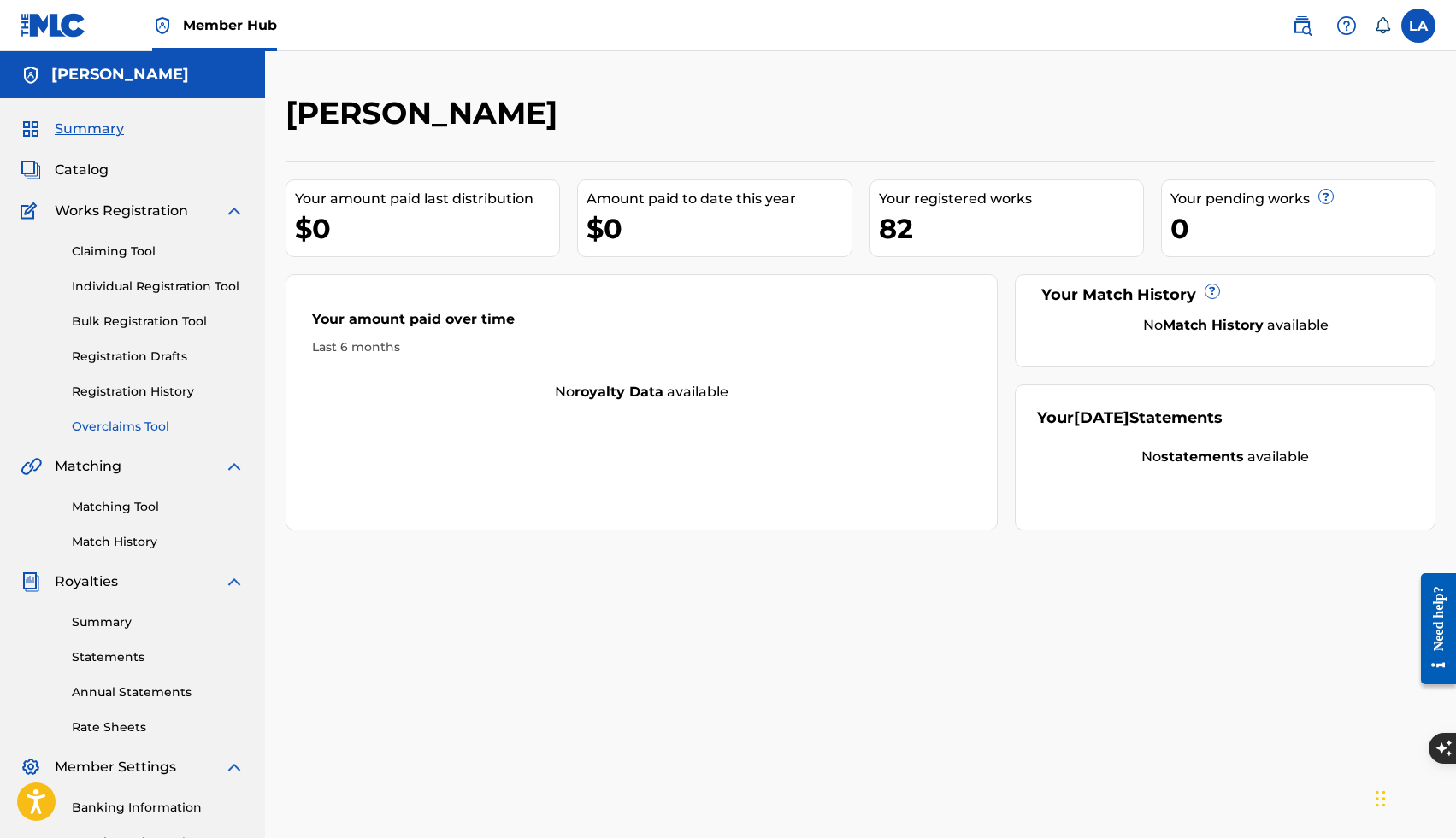
click at [117, 423] on link "Overclaims Tool" at bounding box center [157, 426] width 173 height 18
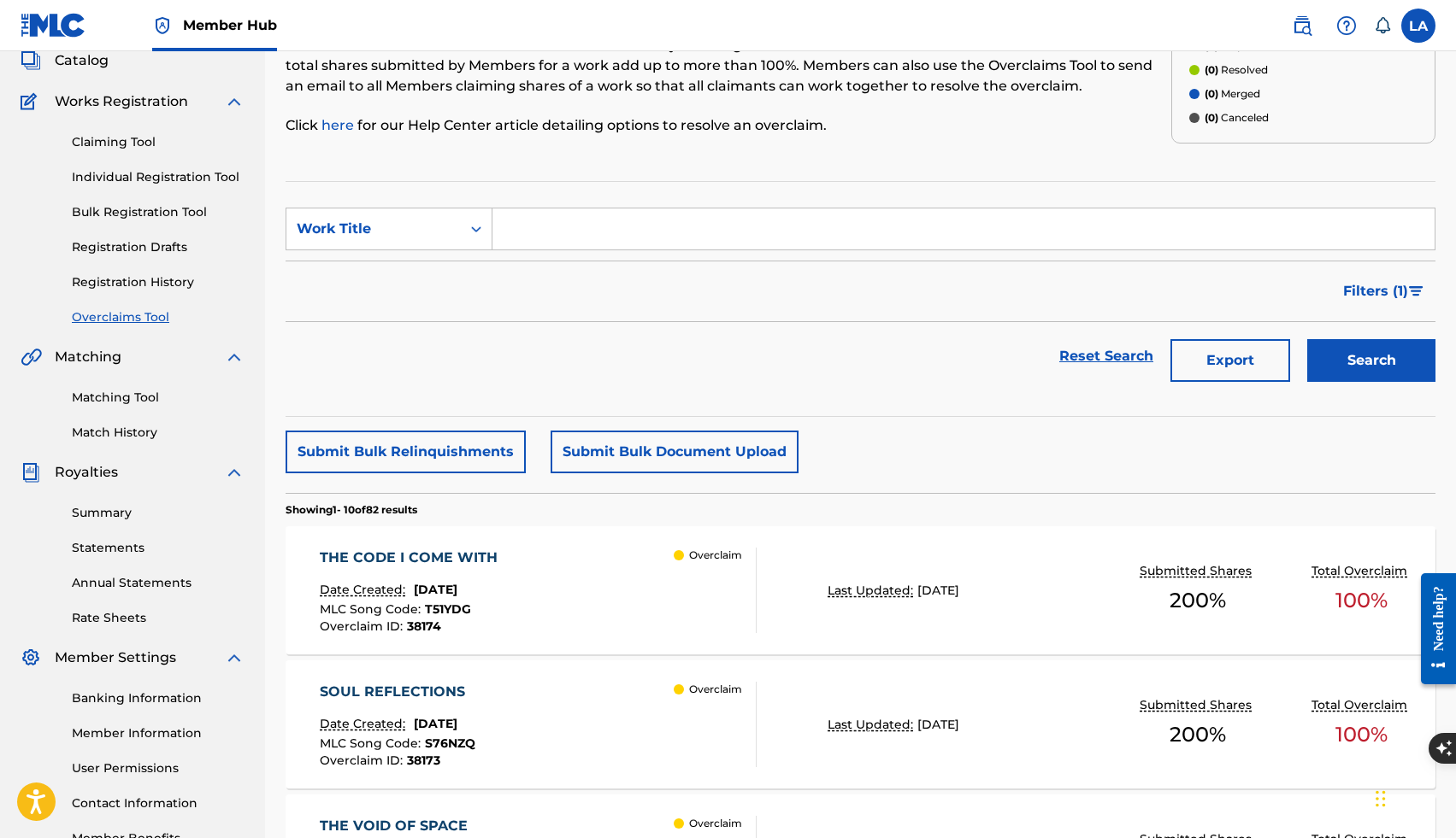
scroll to position [342, 0]
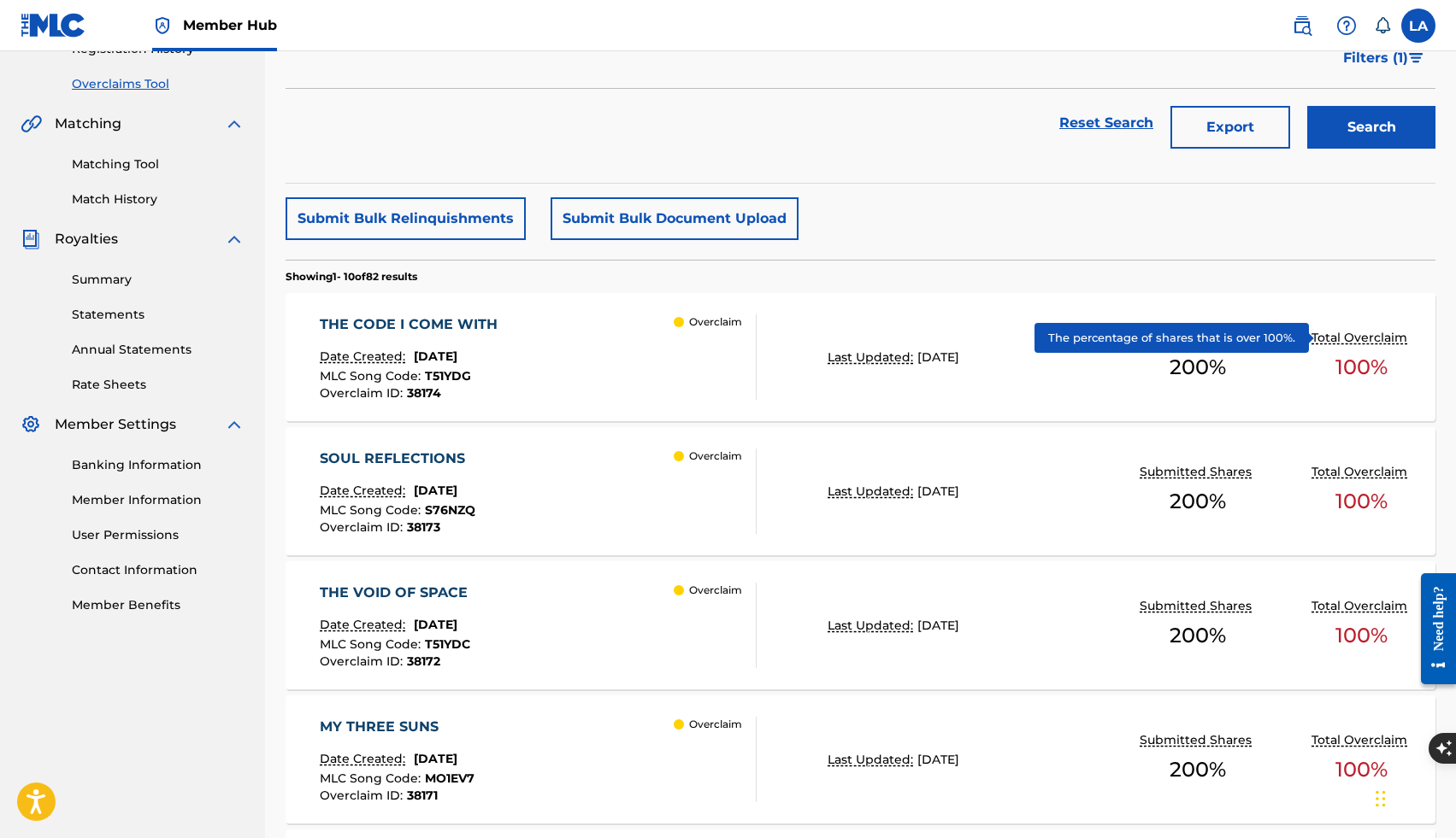
click at [1335, 339] on p "Total Overclaim" at bounding box center [1361, 338] width 100 height 18
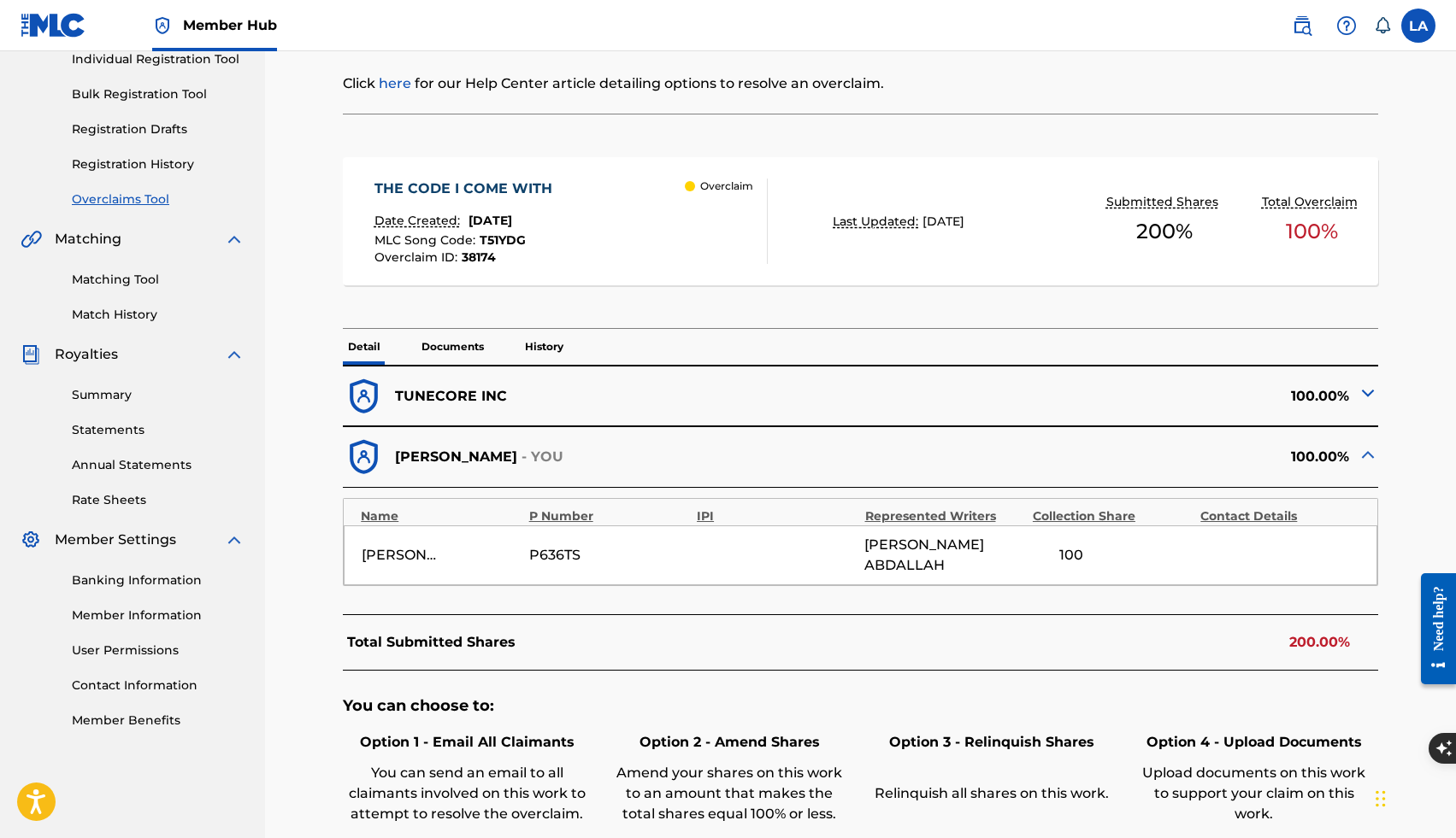
scroll to position [241, 0]
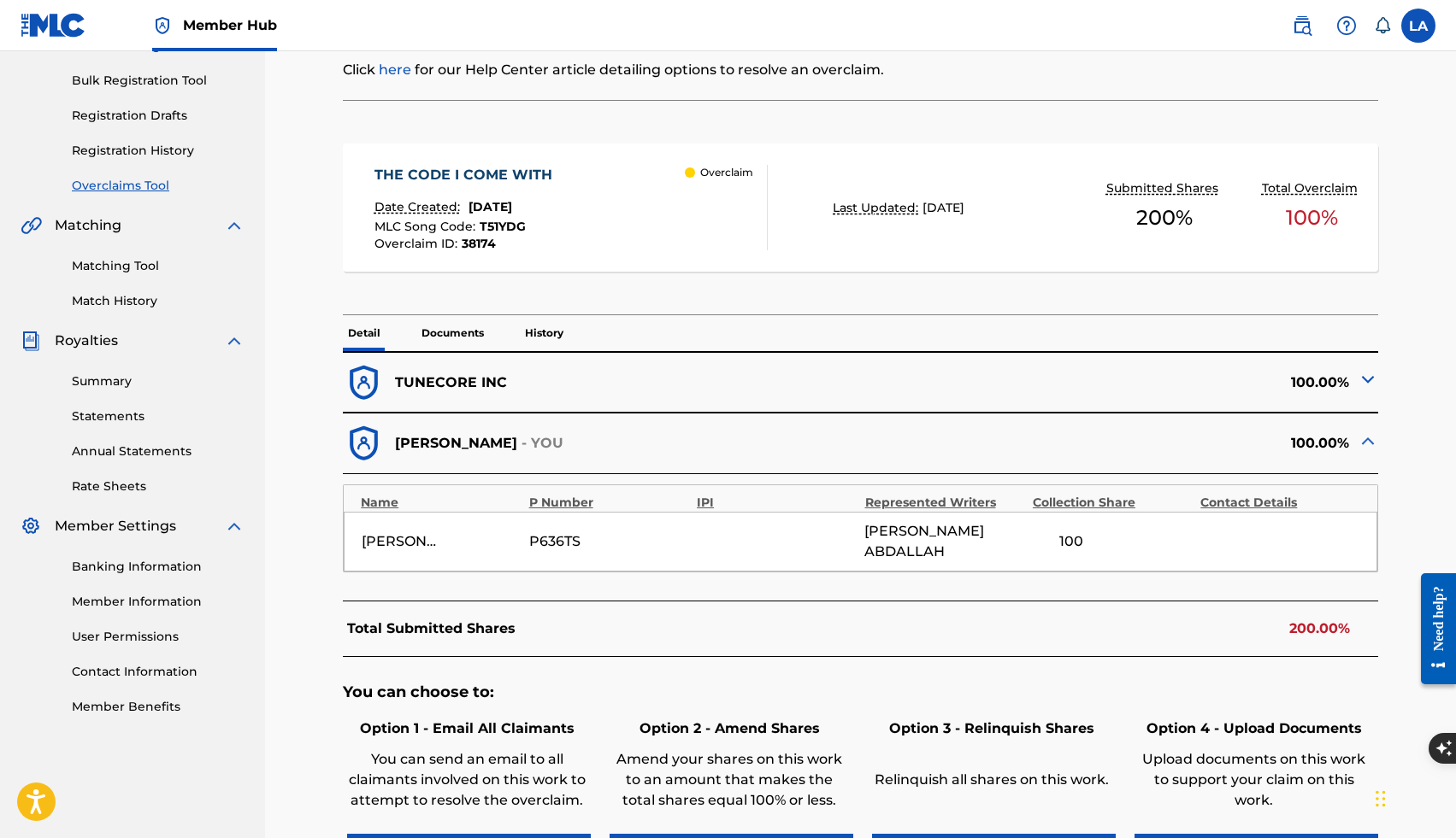
click at [1368, 385] on img at bounding box center [1367, 379] width 20 height 20
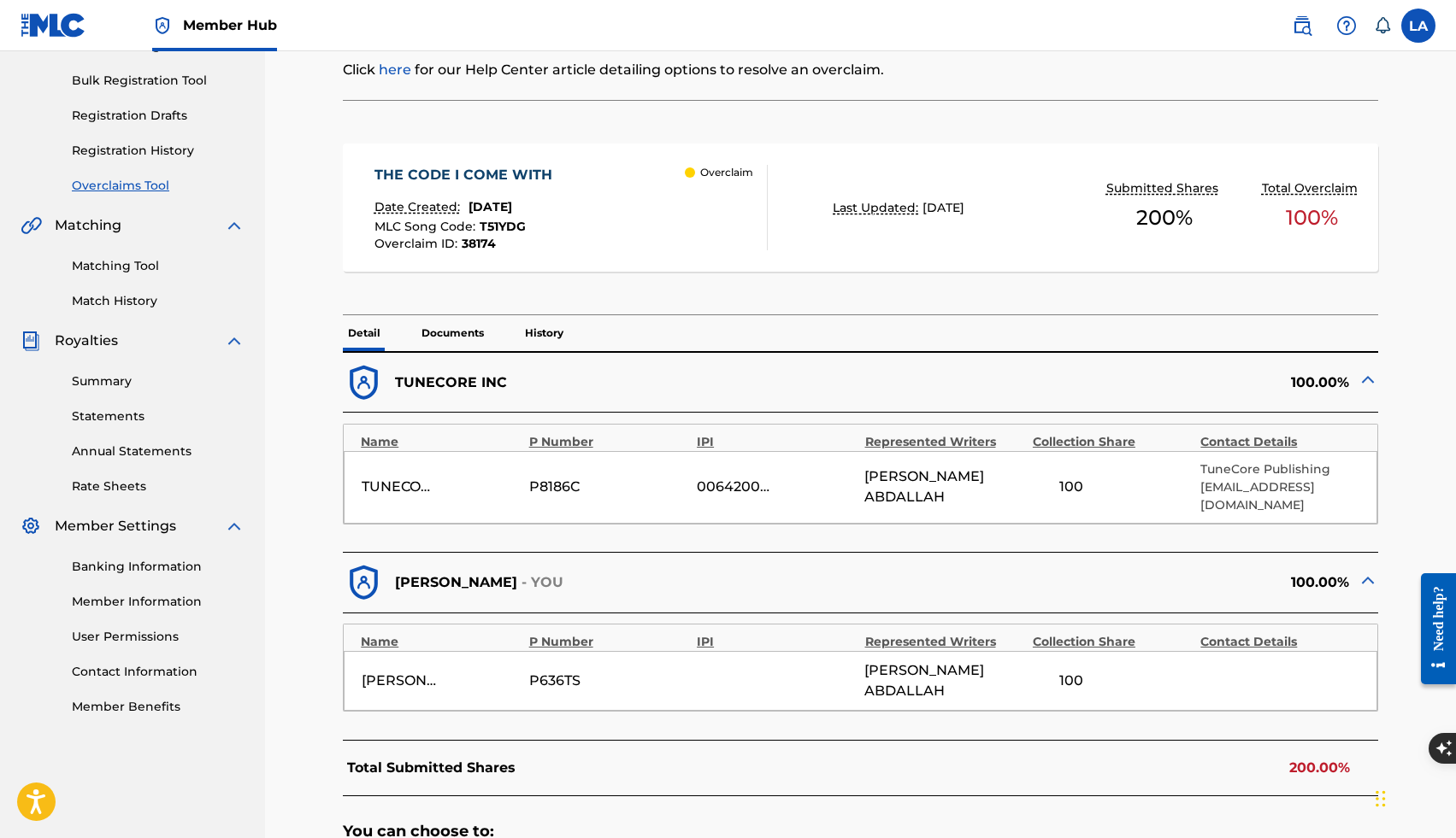
click at [1363, 380] on img at bounding box center [1367, 379] width 20 height 20
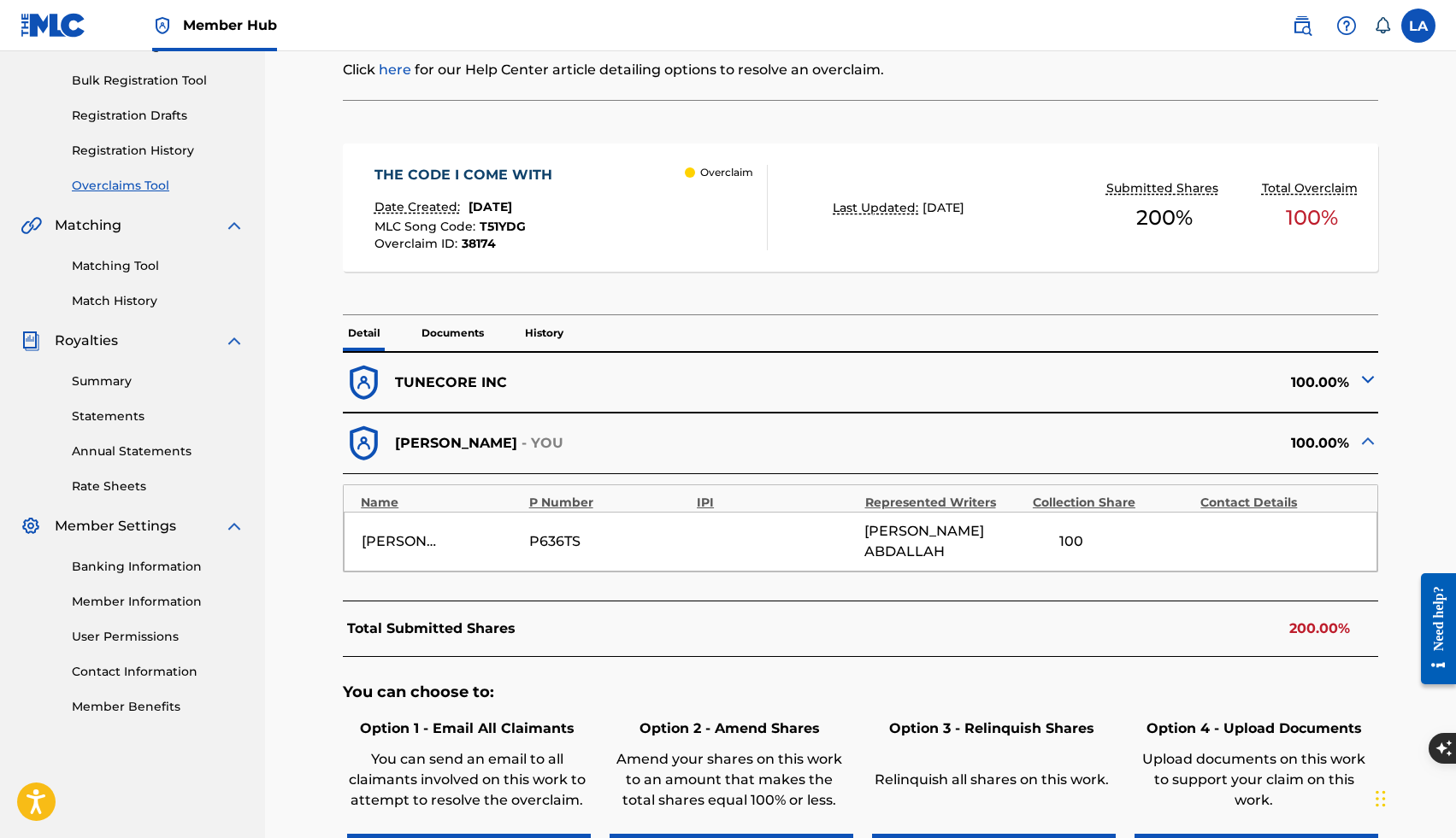
click at [1357, 377] on div "100.00%" at bounding box center [1119, 383] width 517 height 41
click at [1369, 379] on img at bounding box center [1367, 379] width 20 height 20
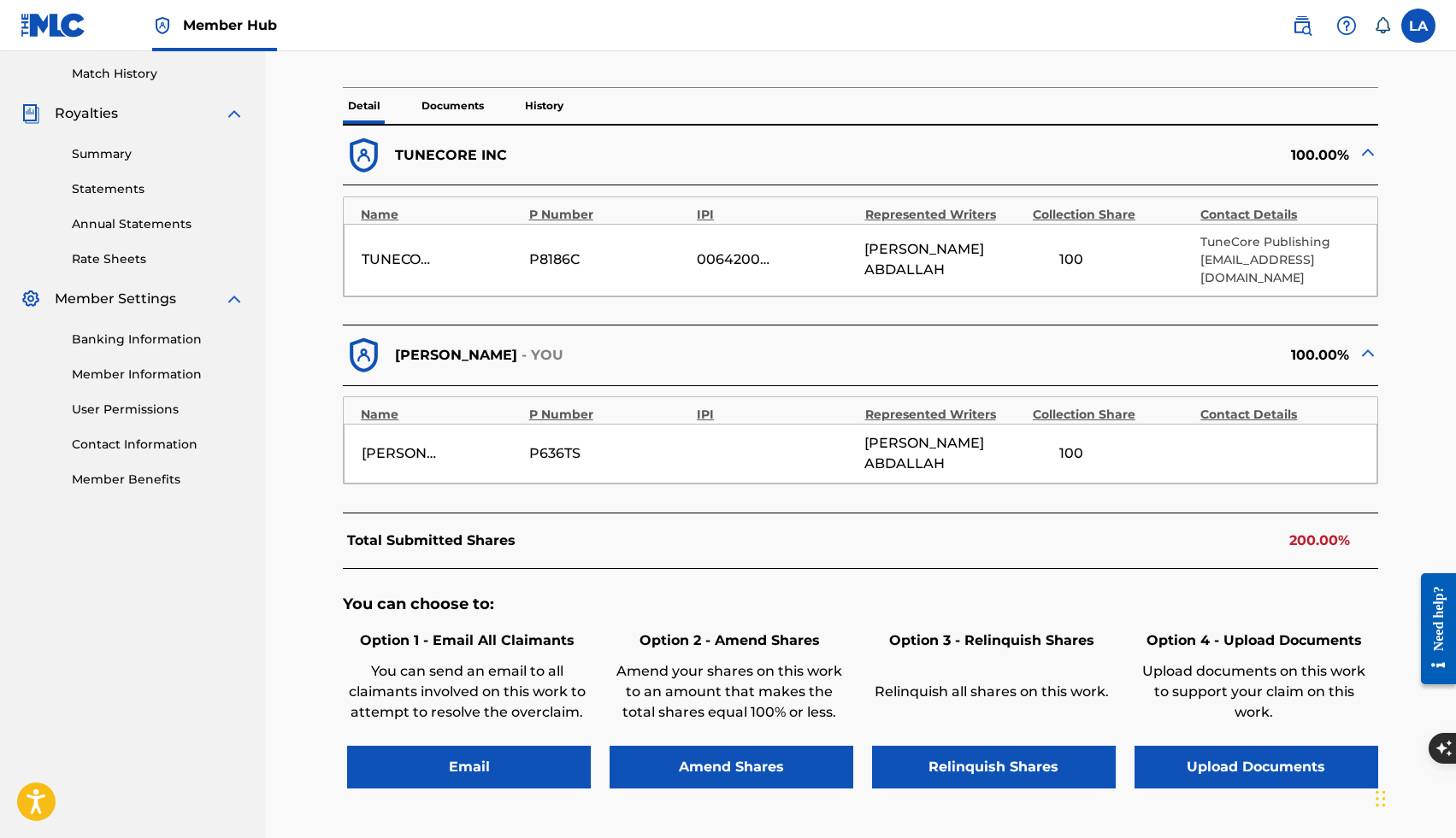
scroll to position [470, 0]
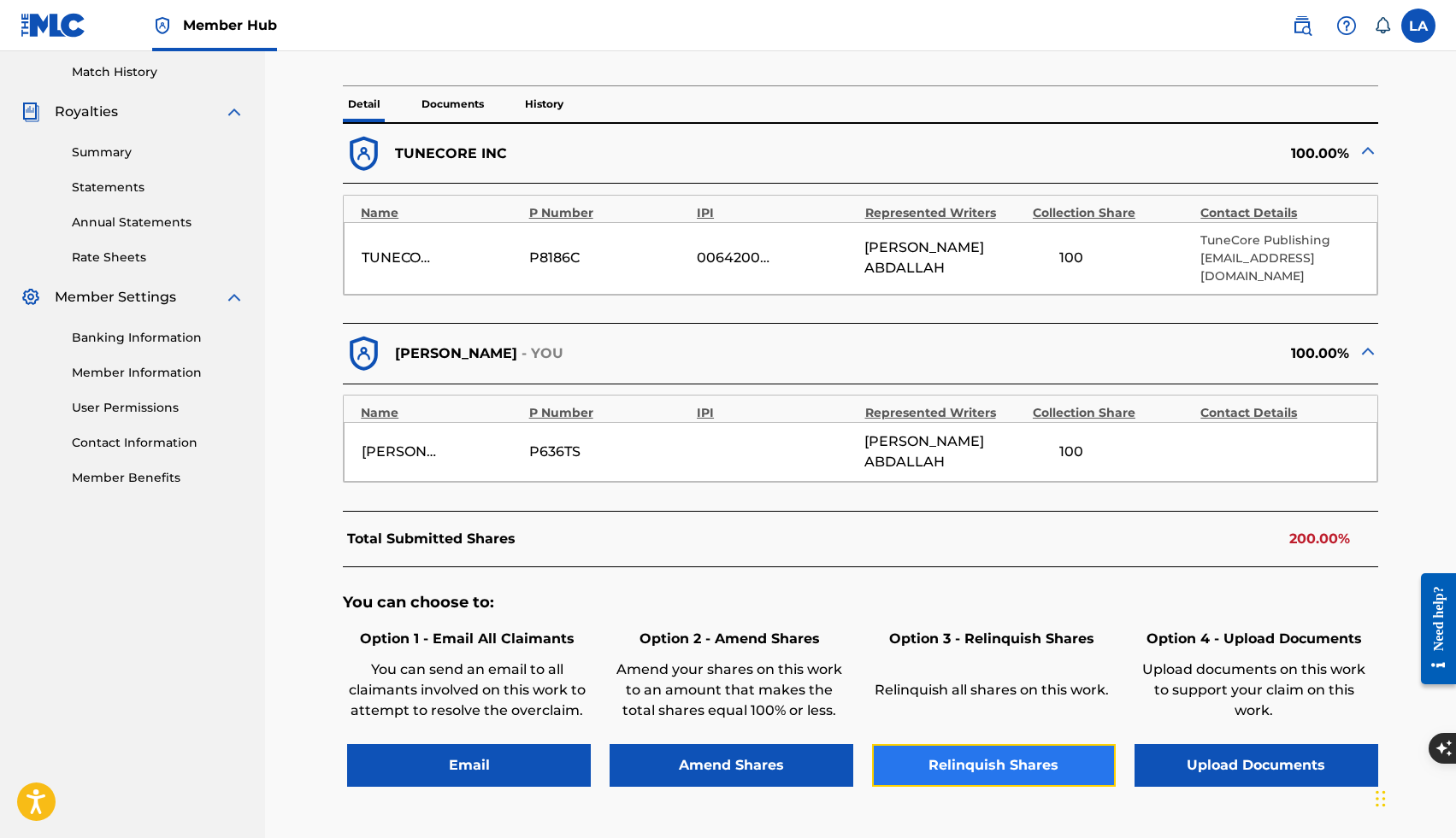
click at [988, 744] on button "Relinquish Shares" at bounding box center [994, 766] width 244 height 42
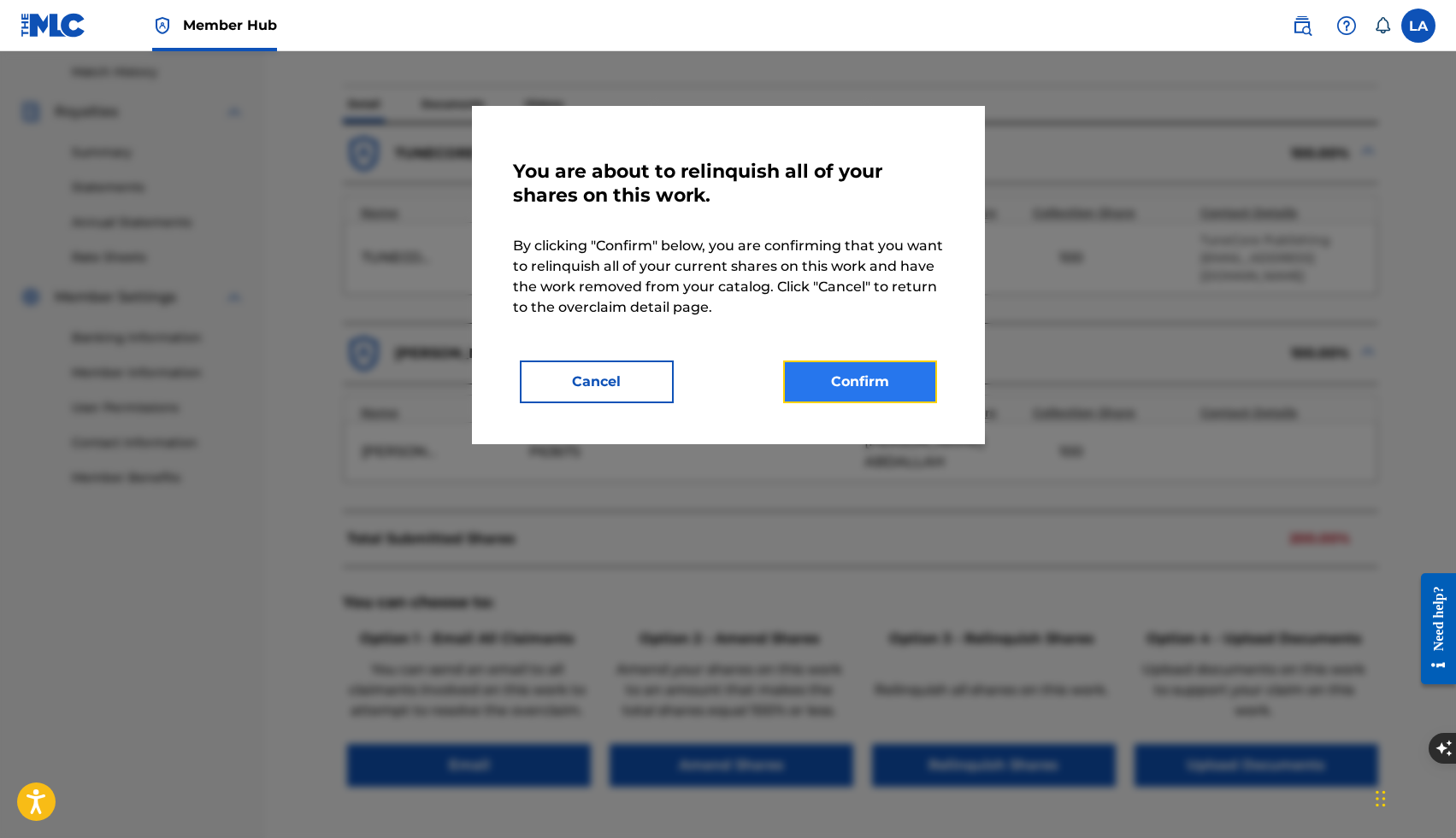
click at [843, 371] on button "Confirm" at bounding box center [861, 382] width 154 height 42
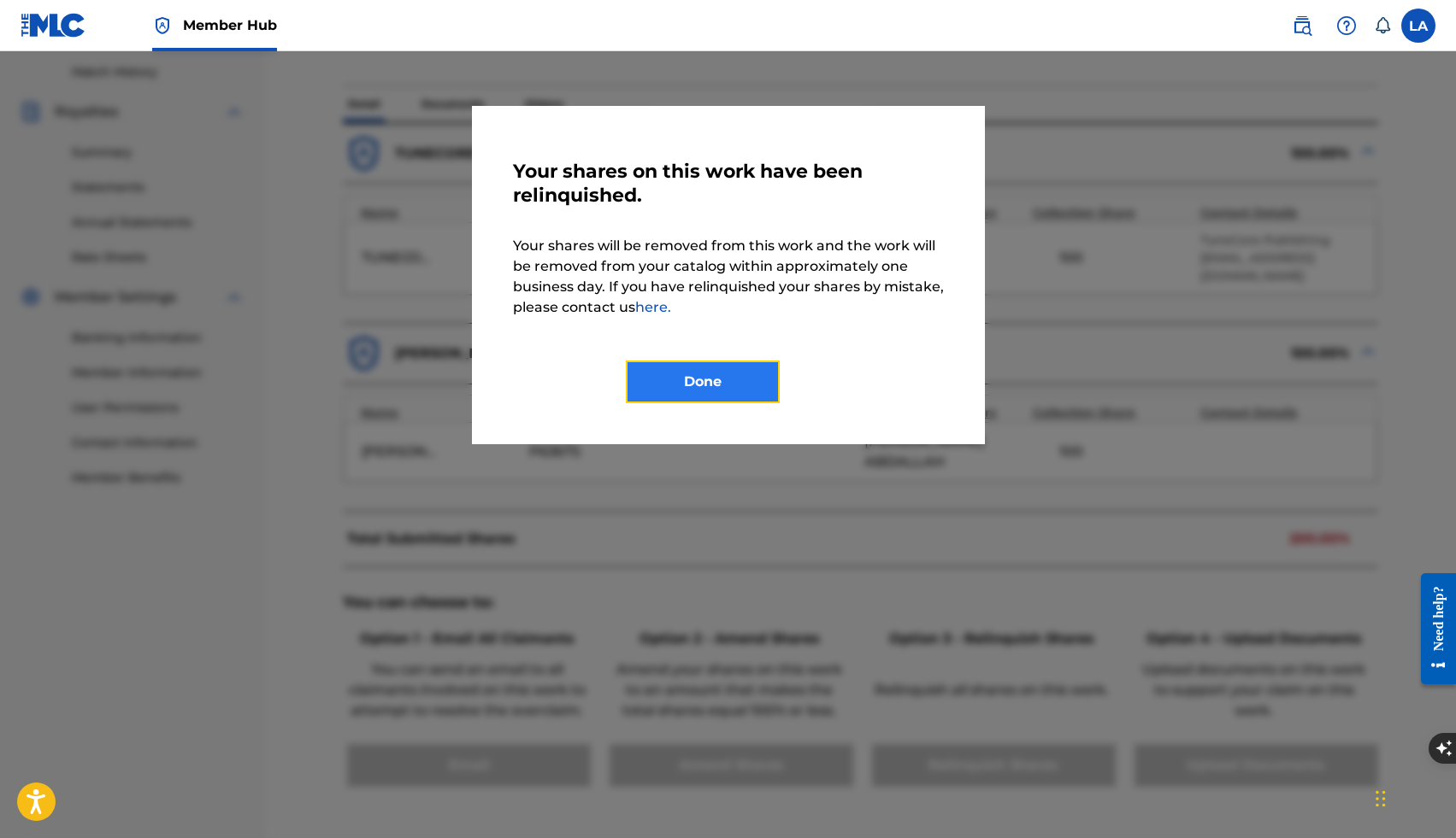
click at [710, 375] on button "Done" at bounding box center [703, 382] width 154 height 42
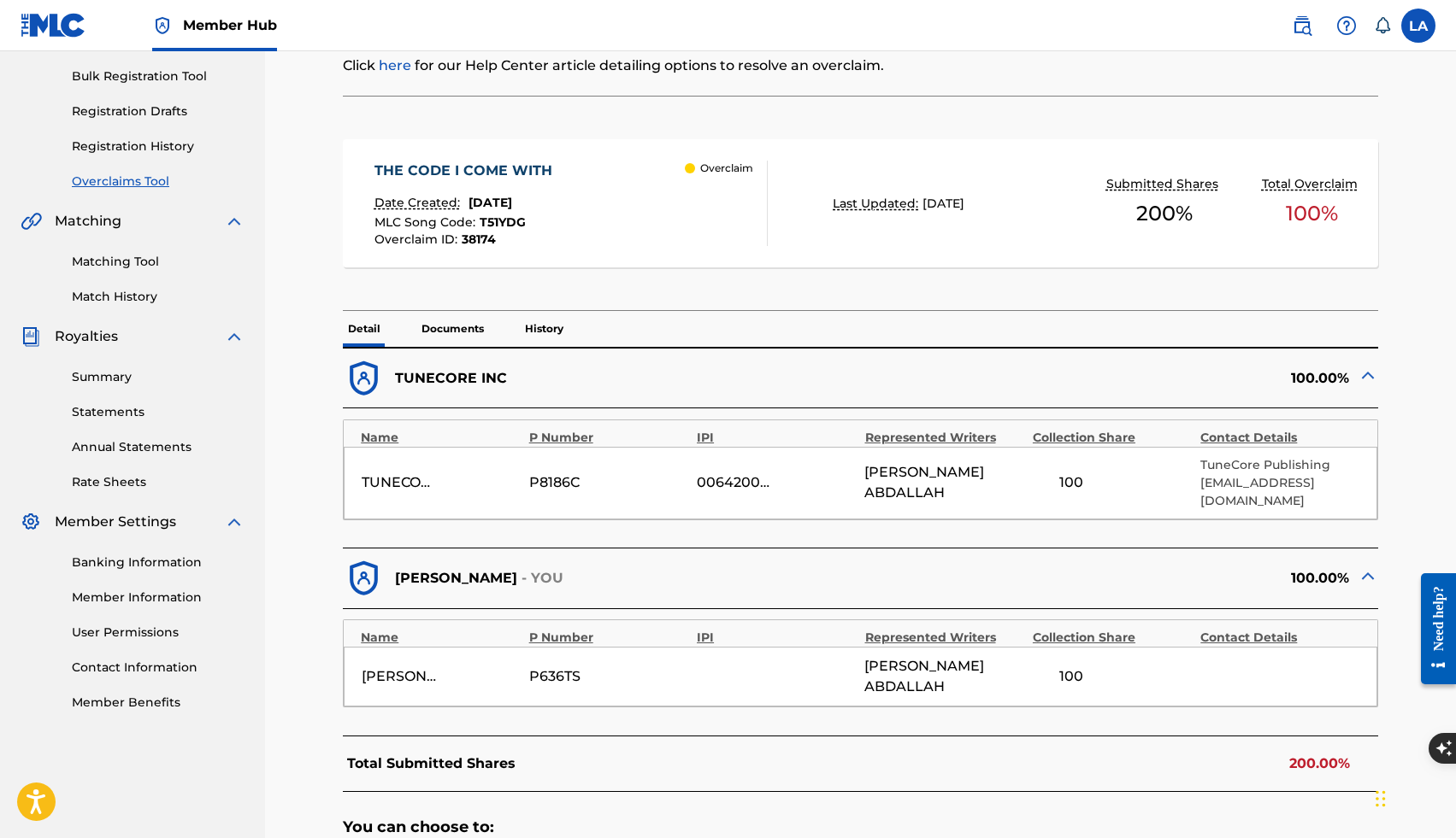
scroll to position [0, 0]
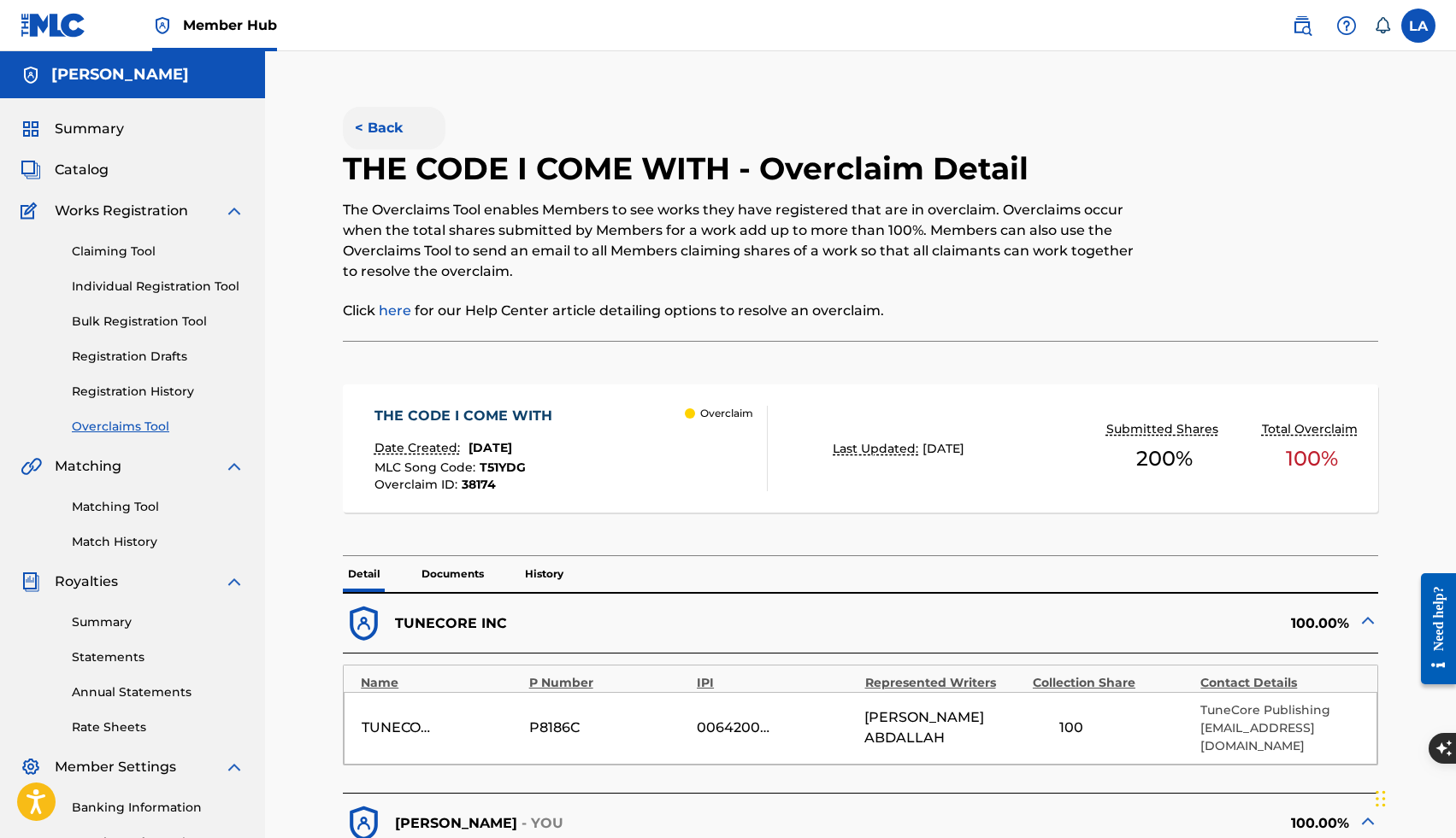
click at [374, 123] on button "< Back" at bounding box center [394, 128] width 102 height 42
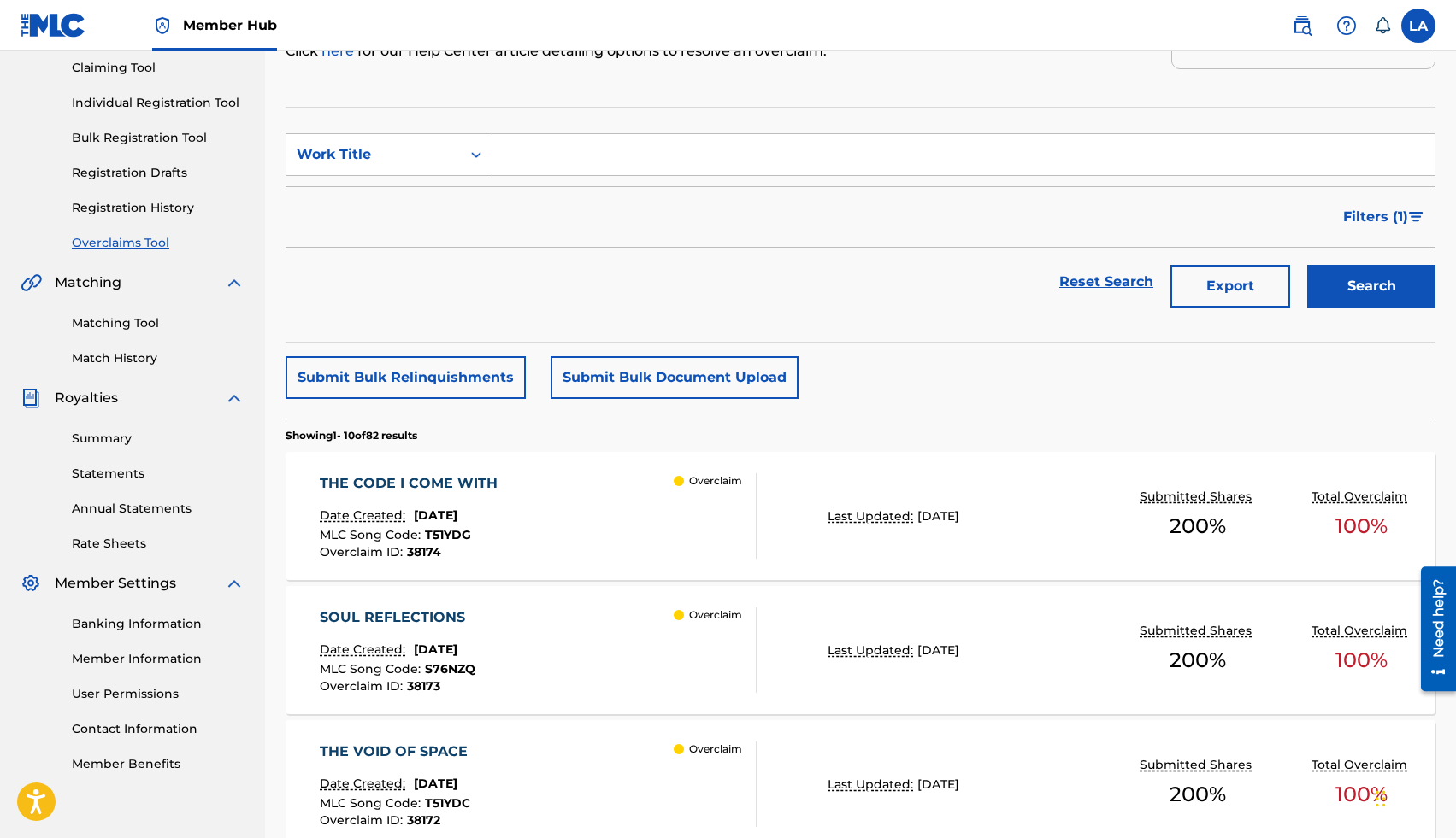
scroll to position [357, 0]
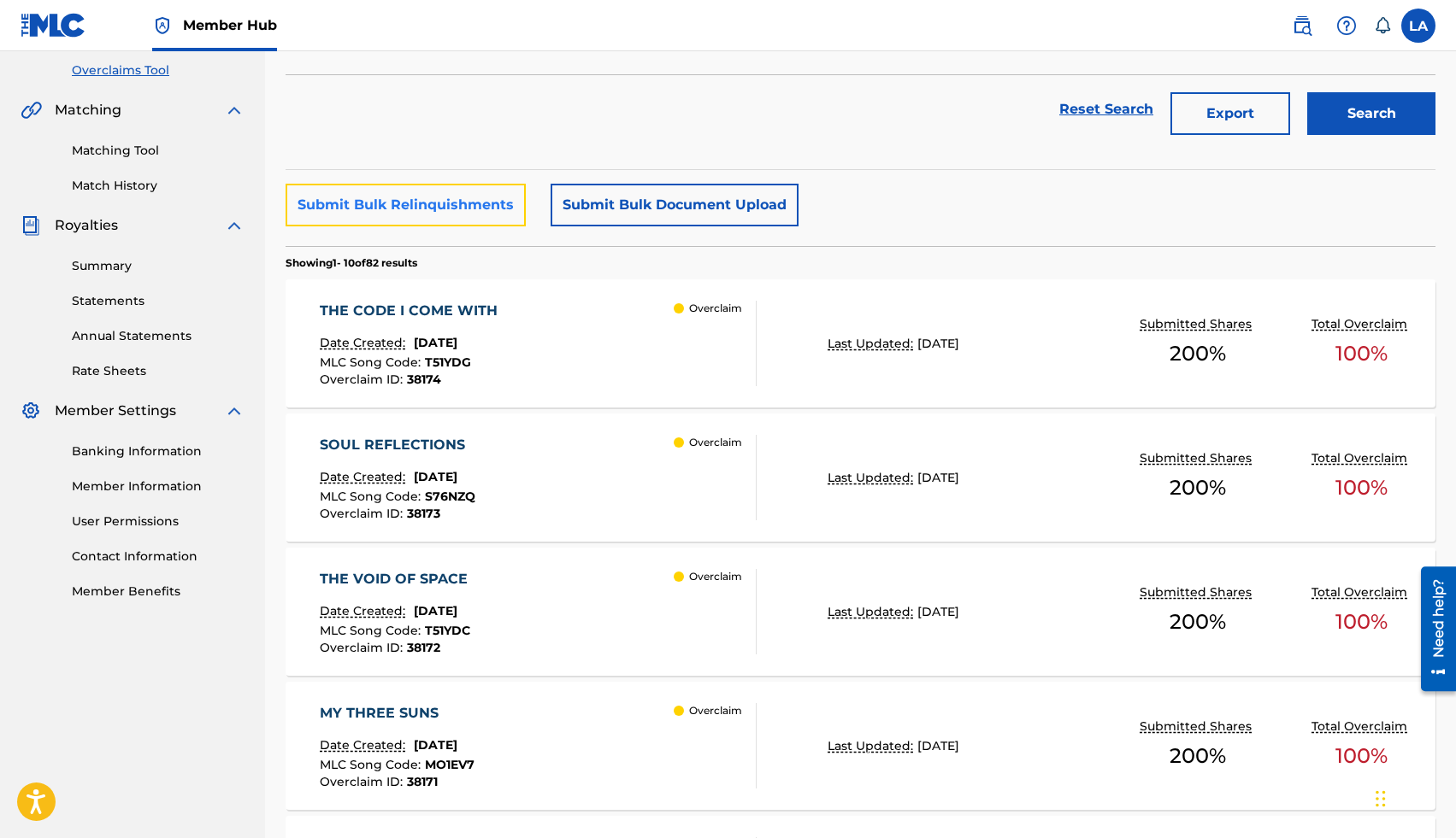
click at [363, 208] on button "Submit Bulk Relinquishments" at bounding box center [405, 205] width 240 height 42
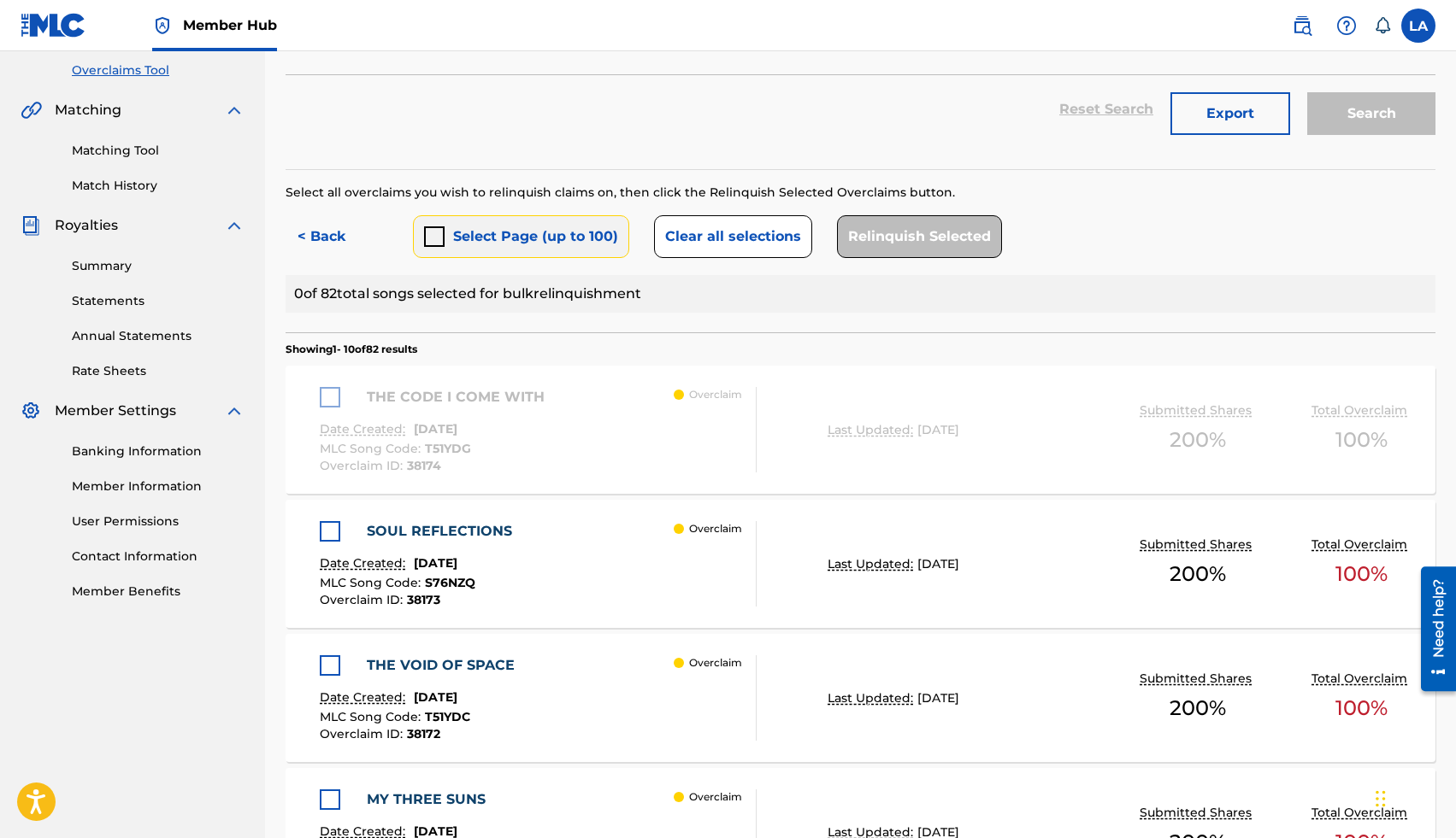
click at [438, 237] on div "submit" at bounding box center [434, 236] width 20 height 20
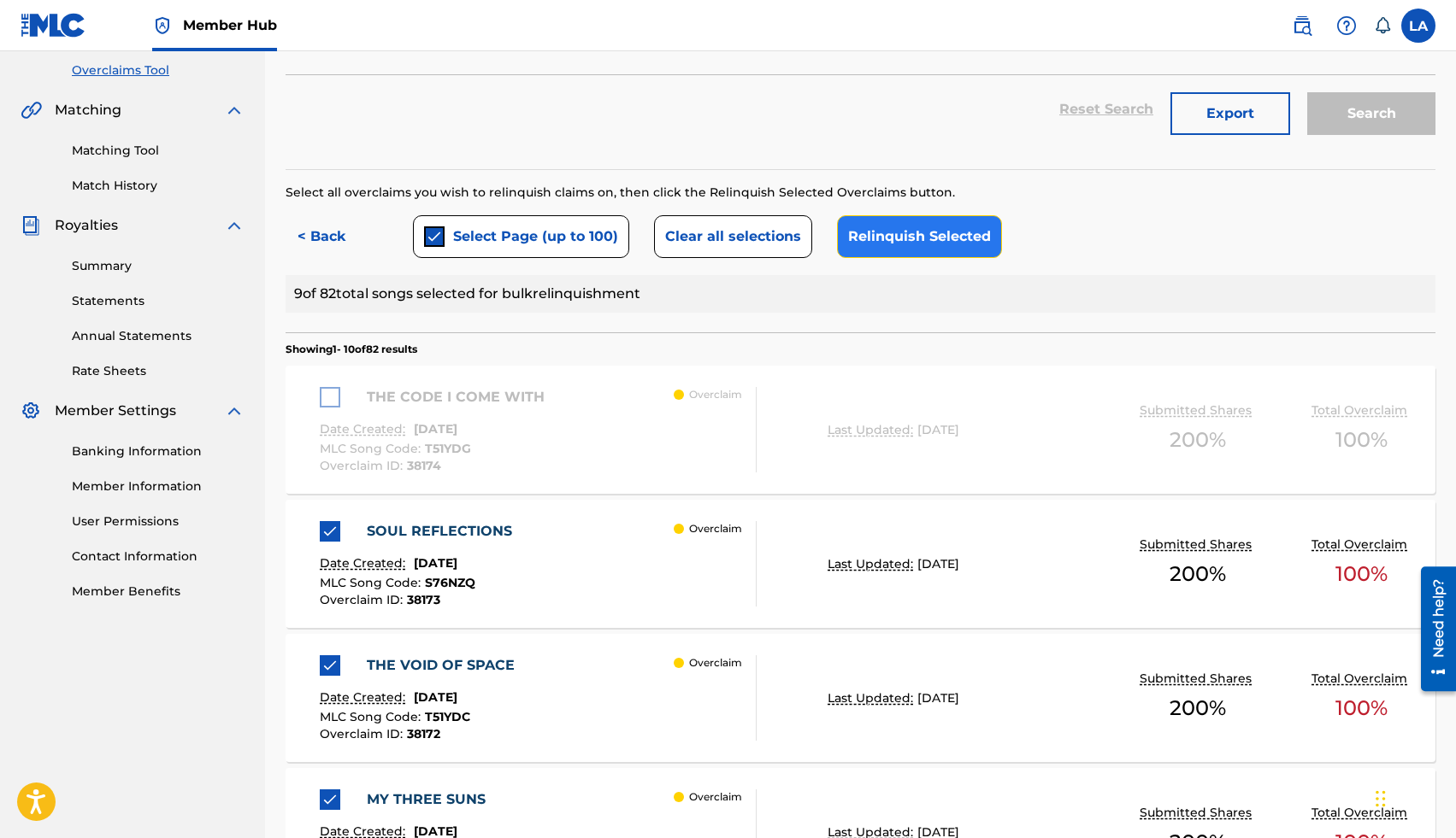
click at [905, 243] on button "Relinquish Selected" at bounding box center [920, 236] width 165 height 42
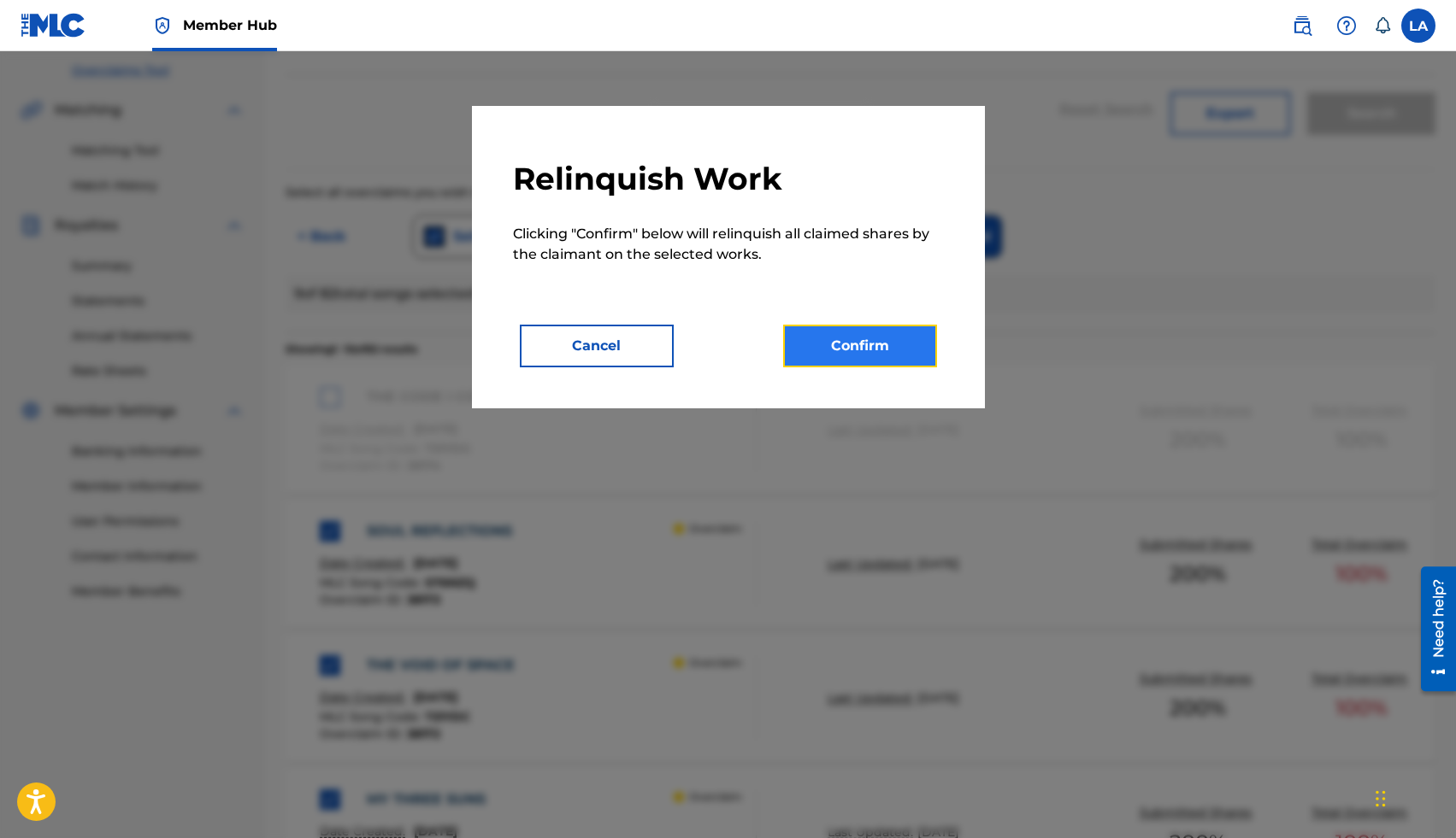
click at [854, 346] on button "Confirm" at bounding box center [861, 346] width 154 height 42
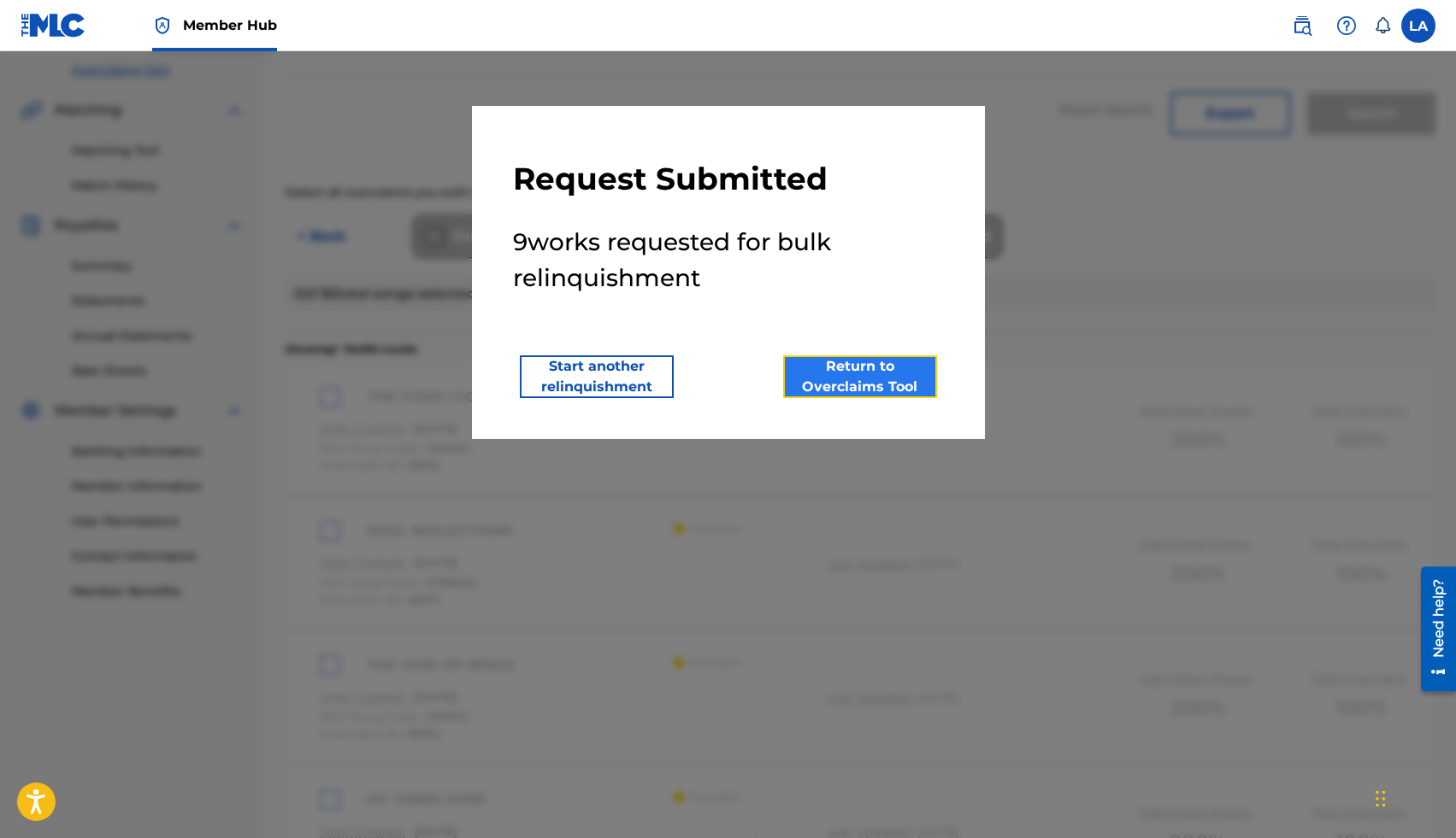
click at [889, 370] on button "Return to Overclaims Tool" at bounding box center [861, 377] width 154 height 42
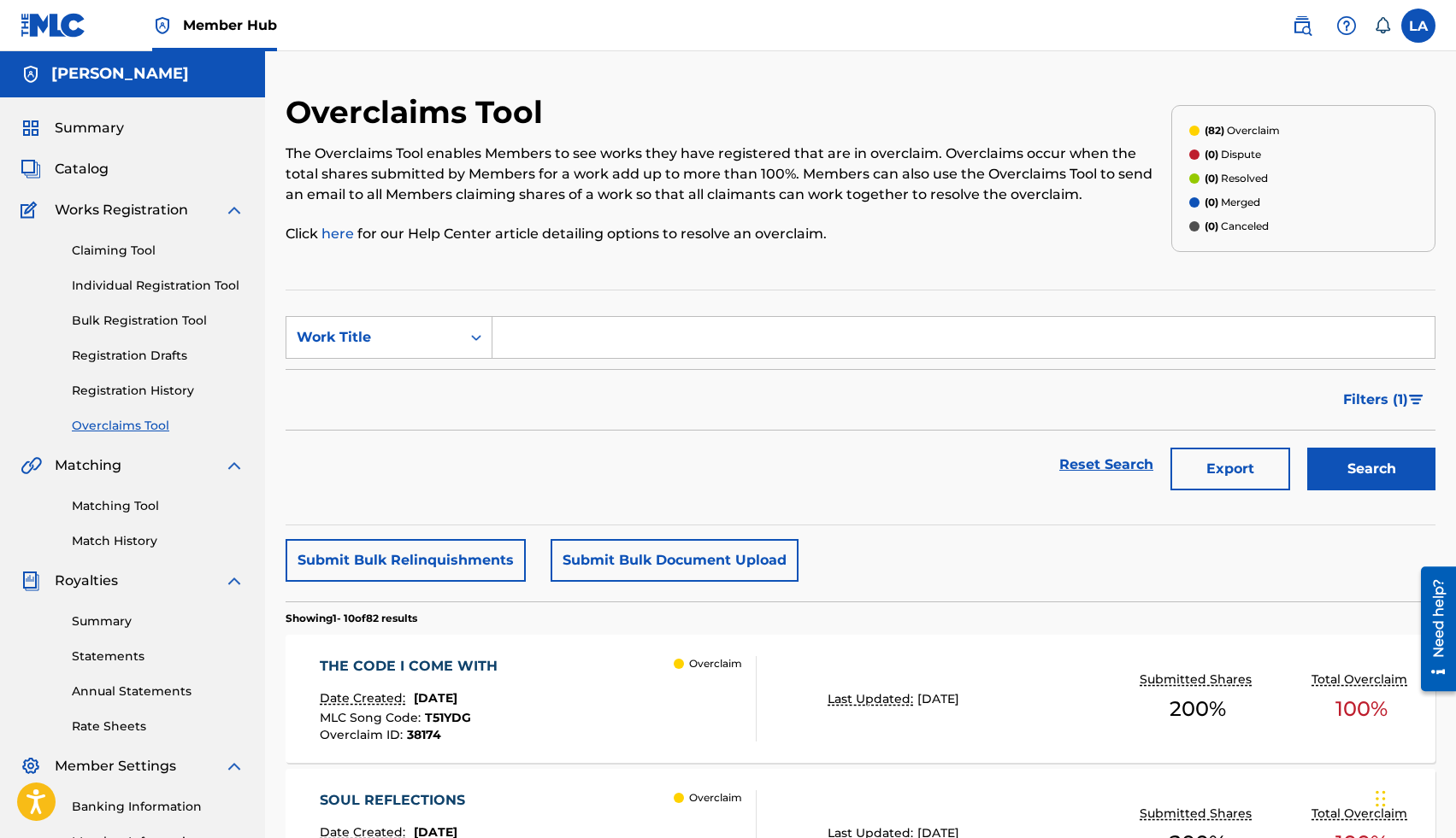
scroll to position [0, 0]
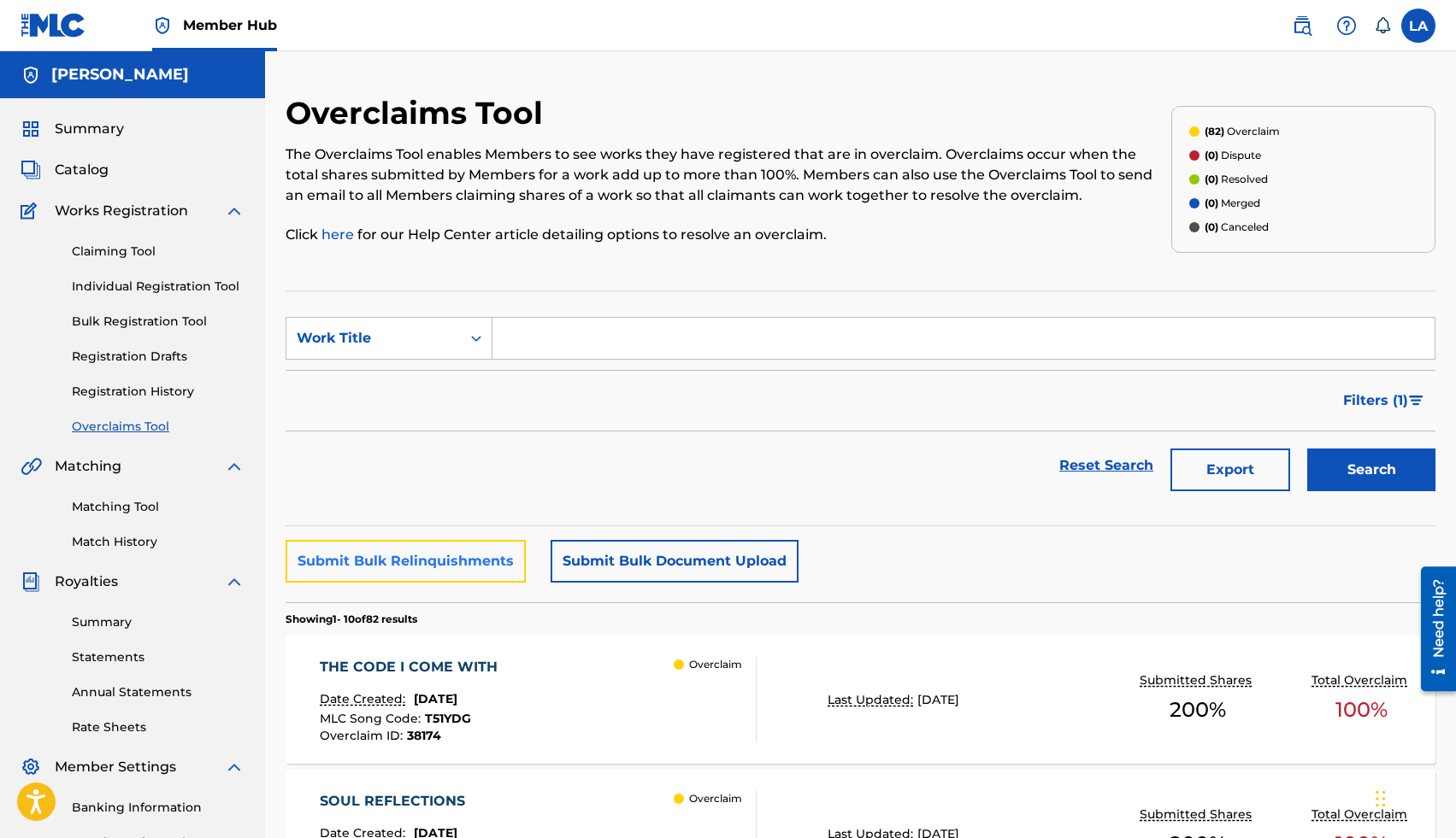
click at [393, 570] on button "Submit Bulk Relinquishments" at bounding box center [405, 561] width 240 height 42
